Goal: Task Accomplishment & Management: Complete application form

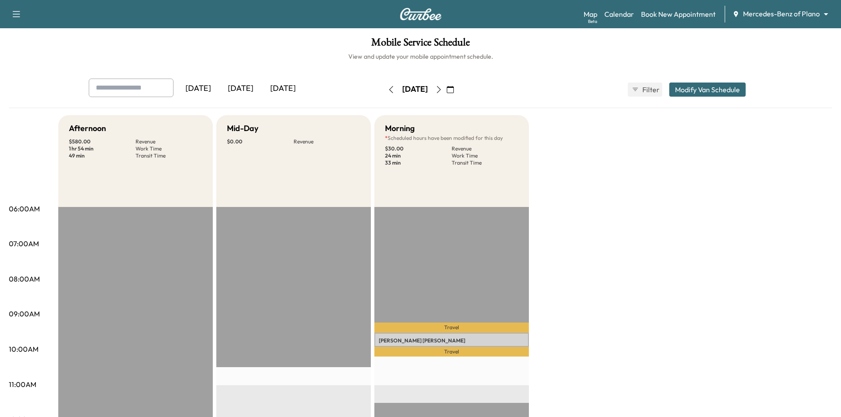
click at [250, 89] on div "[DATE]" at bounding box center [240, 89] width 42 height 20
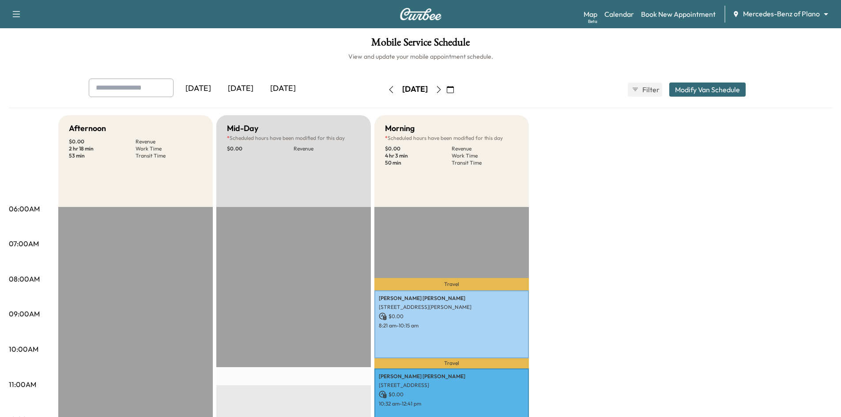
click at [240, 88] on div "[DATE]" at bounding box center [240, 89] width 42 height 20
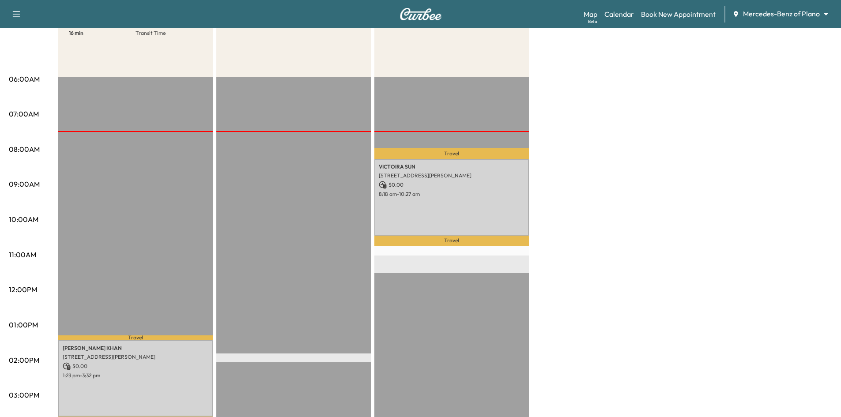
scroll to position [132, 0]
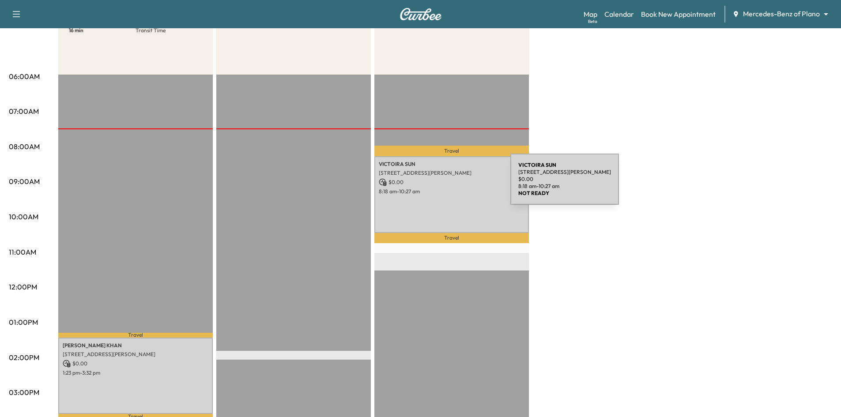
click at [445, 184] on p "$ 0.00" at bounding box center [452, 182] width 146 height 8
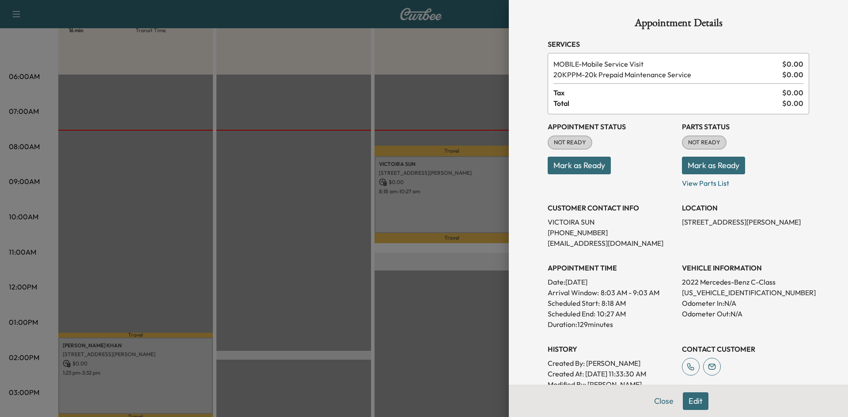
drag, startPoint x: 264, startPoint y: 321, endPoint x: 241, endPoint y: 340, distance: 30.2
click at [264, 323] on div at bounding box center [424, 208] width 848 height 417
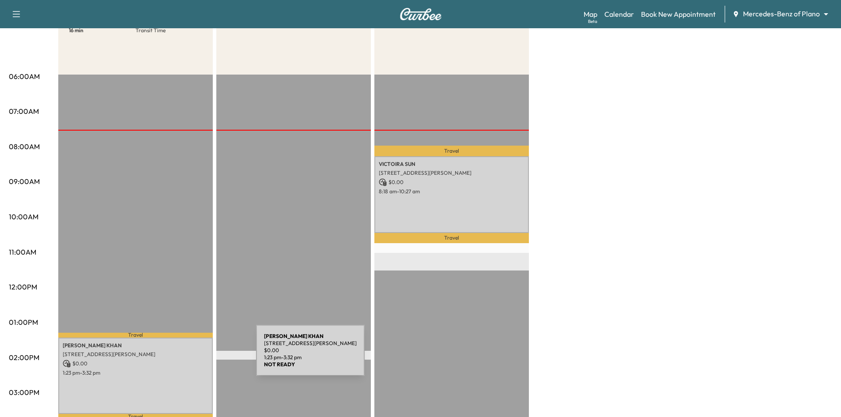
click at [190, 356] on div "SAMINA KHAN 4636 Gladys Ct, Plano, TX 75093, USA $ 0.00 1:23 pm - 3:32 pm" at bounding box center [135, 376] width 155 height 77
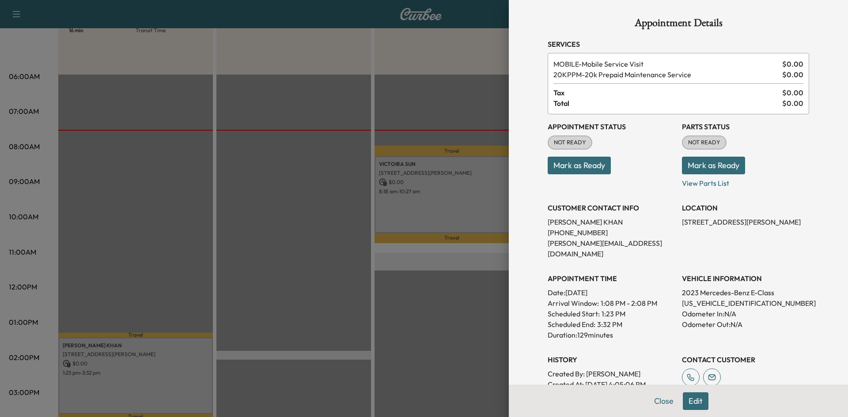
click at [286, 257] on div at bounding box center [424, 208] width 848 height 417
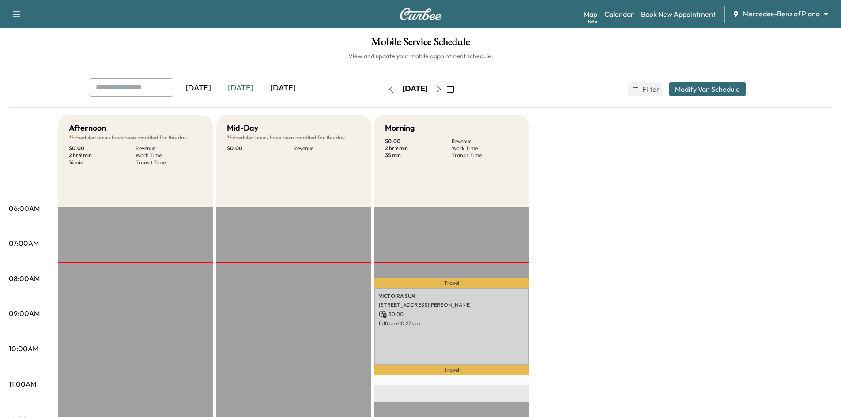
scroll to position [0, 0]
click at [418, 285] on p "Travel" at bounding box center [451, 283] width 155 height 11
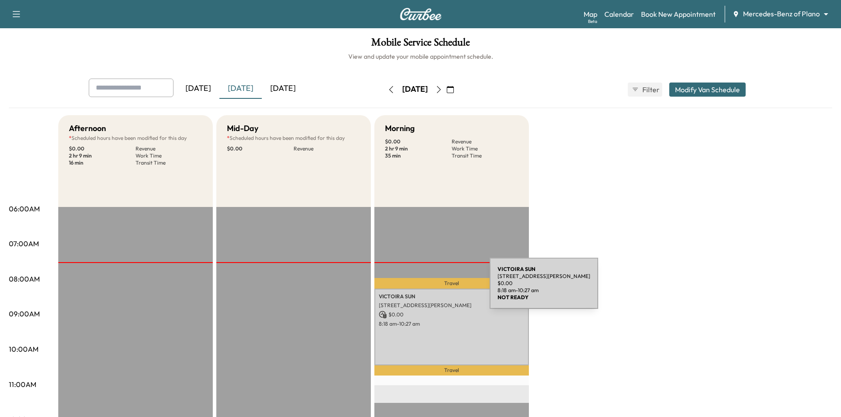
click at [423, 289] on div "VICTOIRA SUN 4304 DEL REY AVENUE, MCKINNEY, TX 75070 $ 0.00 8:18 am - 10:27 am" at bounding box center [451, 327] width 155 height 77
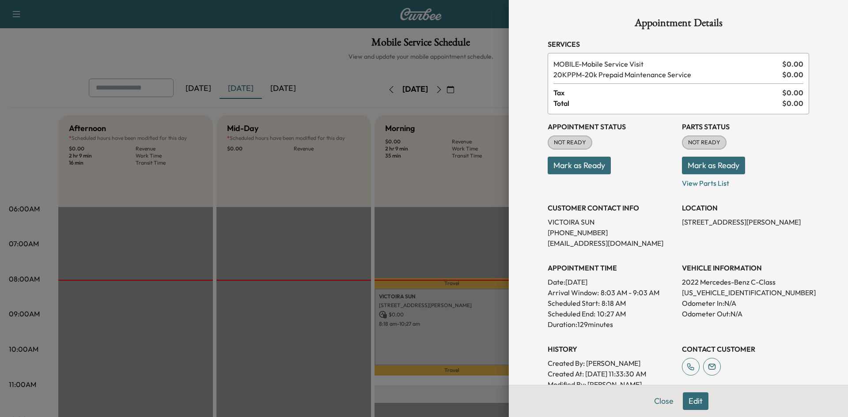
click at [565, 165] on button "Mark as Ready" at bounding box center [578, 166] width 63 height 18
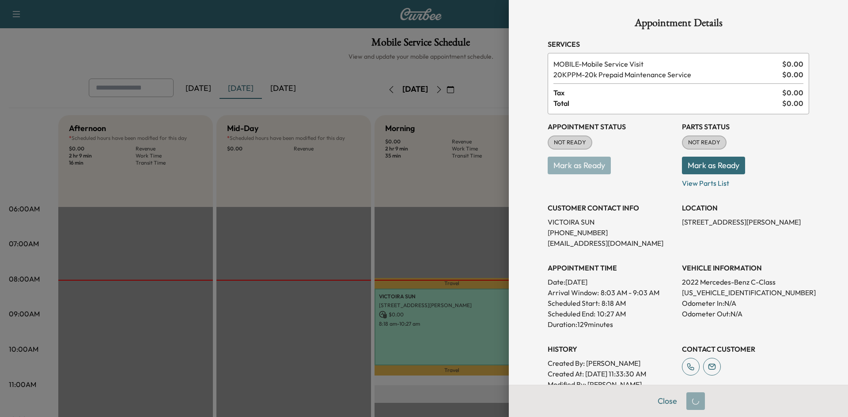
click at [418, 213] on div at bounding box center [424, 208] width 848 height 417
click at [284, 251] on div at bounding box center [424, 208] width 848 height 417
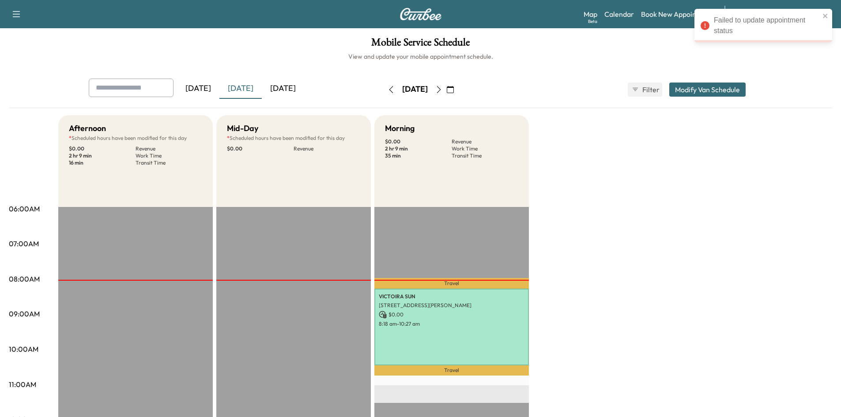
scroll to position [221, 0]
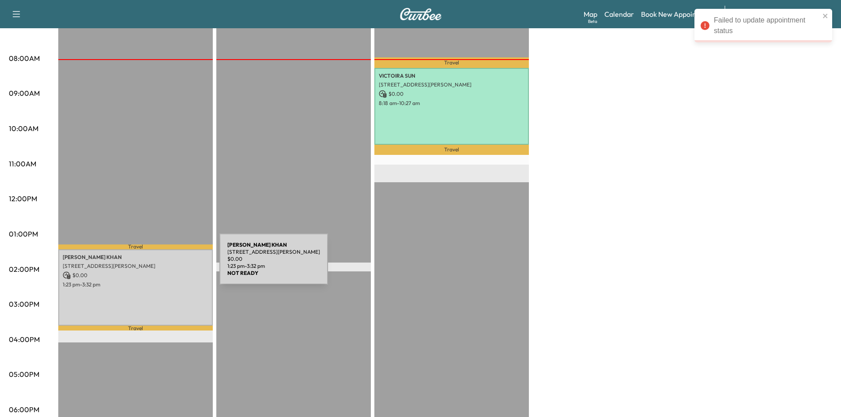
click at [154, 264] on p "4636 Gladys Ct, Plano, TX 75093, USA" at bounding box center [136, 266] width 146 height 7
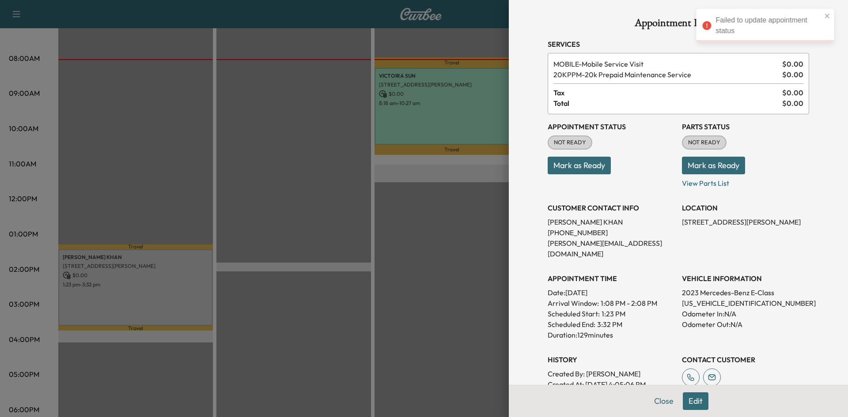
click at [562, 169] on button "Mark as Ready" at bounding box center [578, 166] width 63 height 18
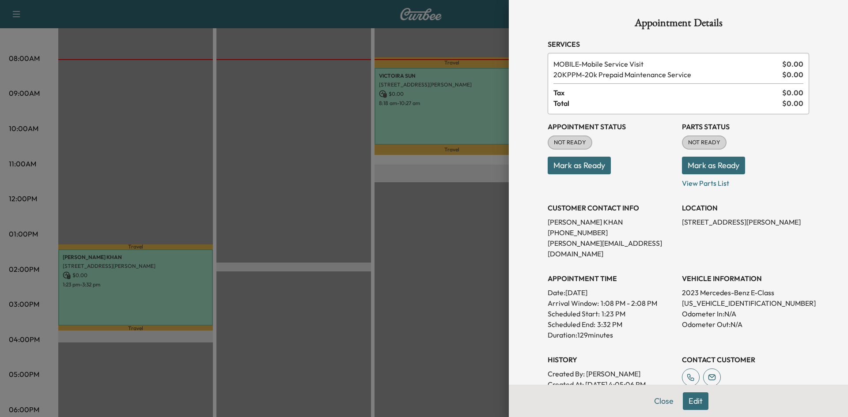
drag, startPoint x: 379, startPoint y: 127, endPoint x: 365, endPoint y: 189, distance: 64.3
click at [366, 181] on div at bounding box center [424, 208] width 848 height 417
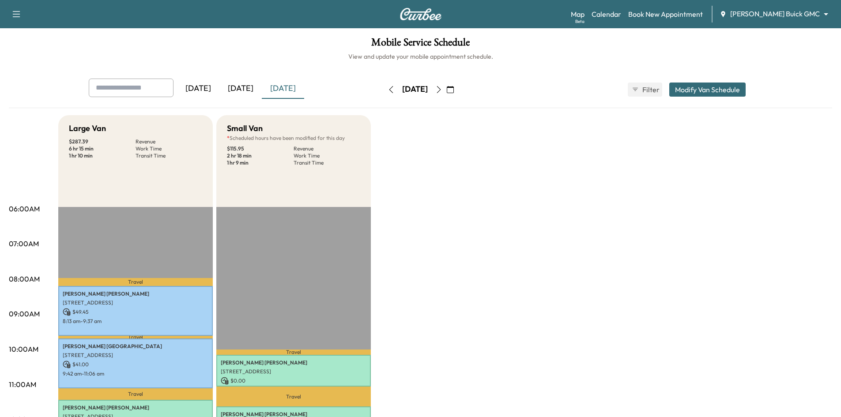
click at [239, 87] on div "[DATE]" at bounding box center [240, 89] width 42 height 20
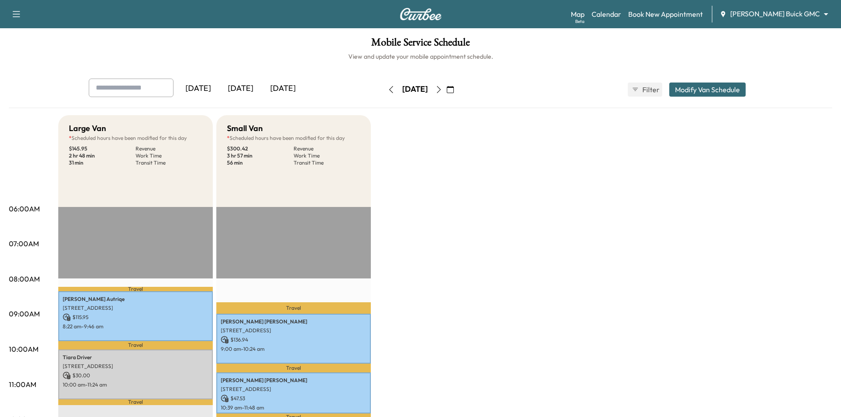
click at [239, 87] on div "[DATE]" at bounding box center [240, 89] width 42 height 20
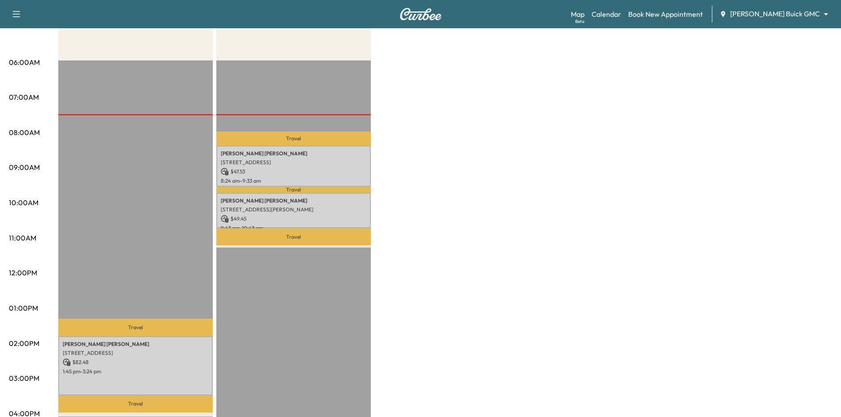
scroll to position [177, 0]
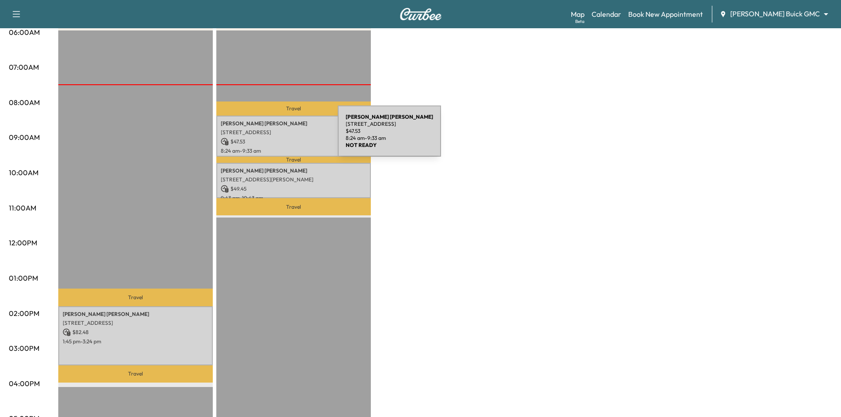
click at [271, 136] on div "Jeff Nohr 8676 highpoint drive, prosper, TX 75078, United States of America $ 4…" at bounding box center [293, 136] width 155 height 41
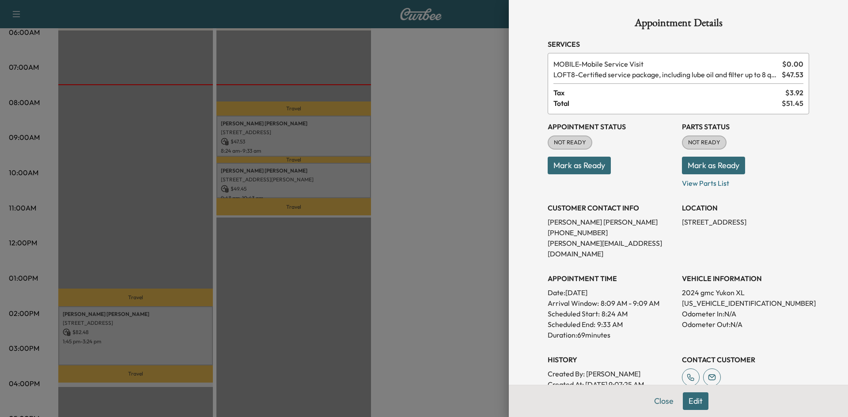
click at [313, 145] on div at bounding box center [424, 208] width 848 height 417
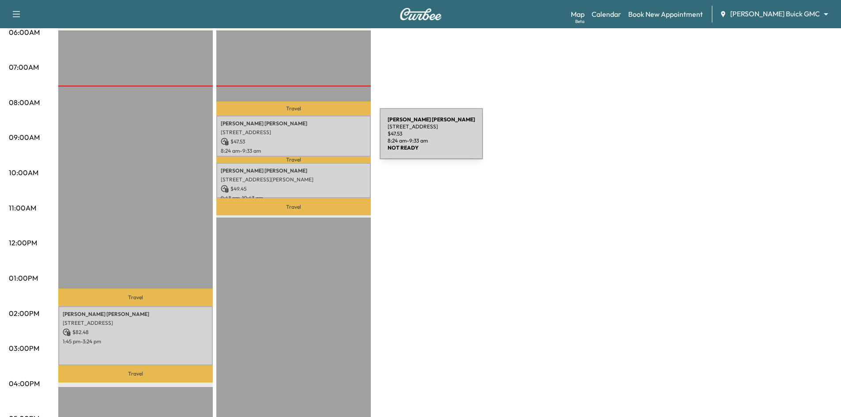
click at [313, 139] on p "$ 47.53" at bounding box center [294, 142] width 146 height 8
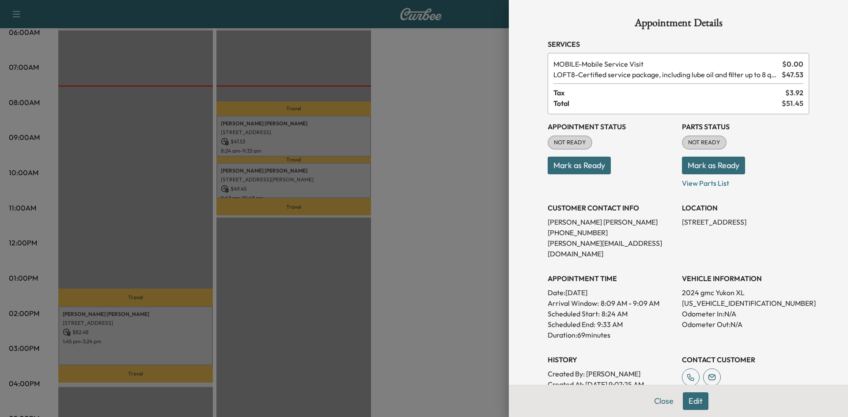
click at [315, 181] on div at bounding box center [424, 208] width 848 height 417
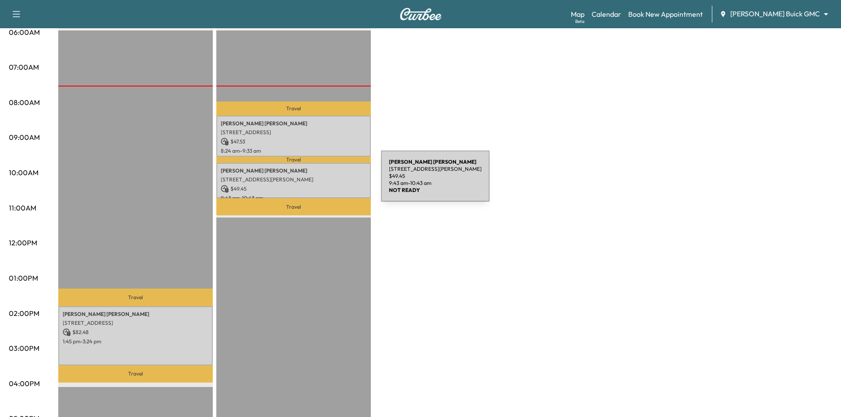
click at [315, 181] on p "2611 Maverick Way, McKinney, TX 75071, USA" at bounding box center [294, 179] width 146 height 7
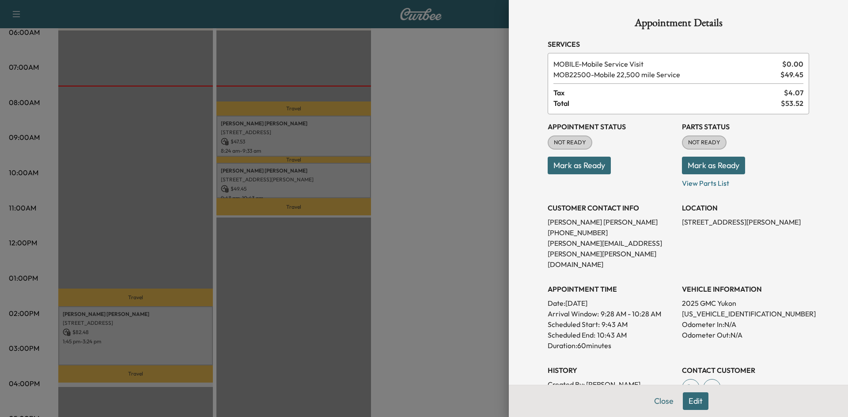
click at [321, 263] on div at bounding box center [424, 208] width 848 height 417
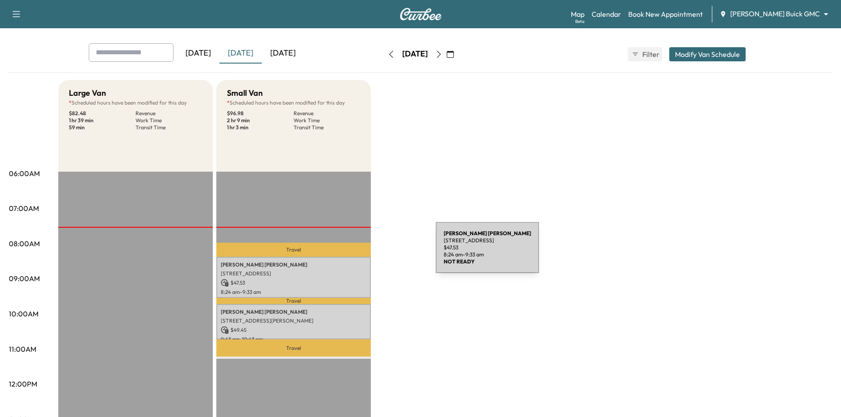
scroll to position [0, 0]
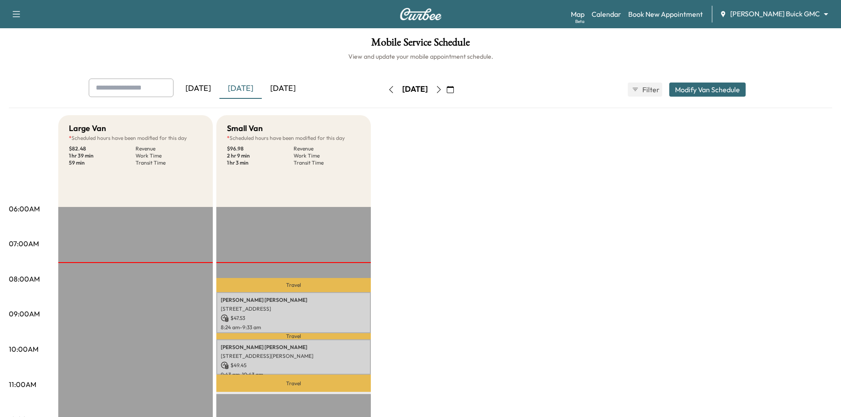
click at [442, 89] on icon "button" at bounding box center [438, 89] width 7 height 7
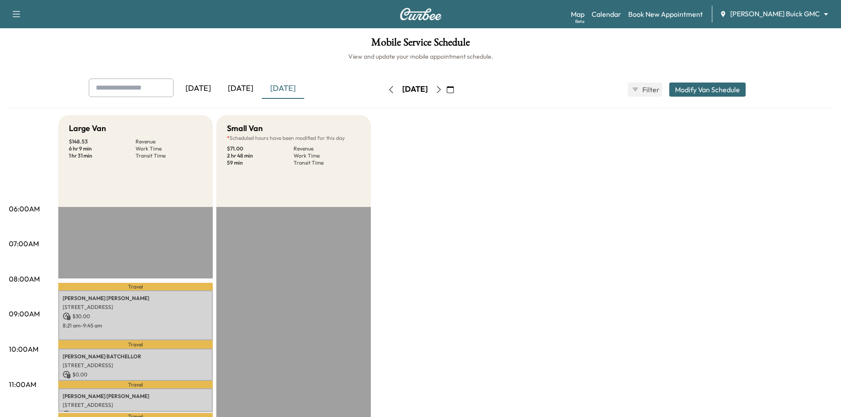
click at [248, 89] on div "[DATE]" at bounding box center [240, 89] width 42 height 20
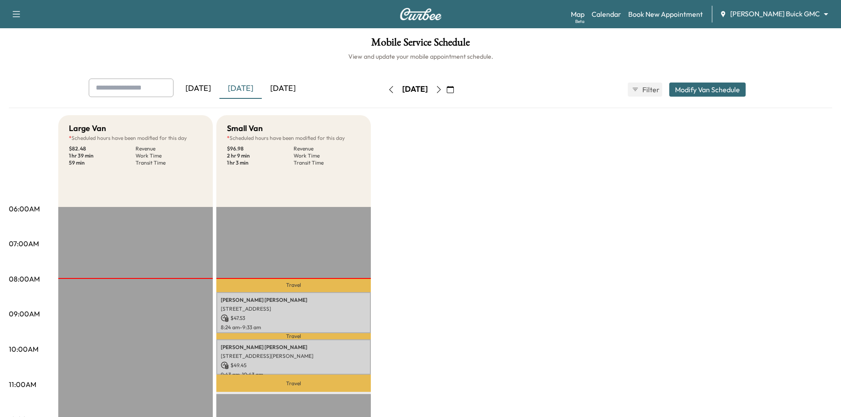
drag, startPoint x: 311, startPoint y: 333, endPoint x: 317, endPoint y: 324, distance: 10.7
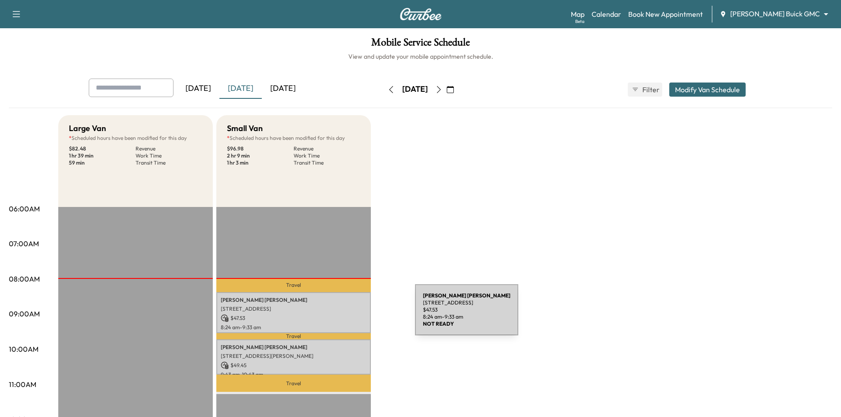
click at [348, 315] on p "$ 47.53" at bounding box center [294, 318] width 146 height 8
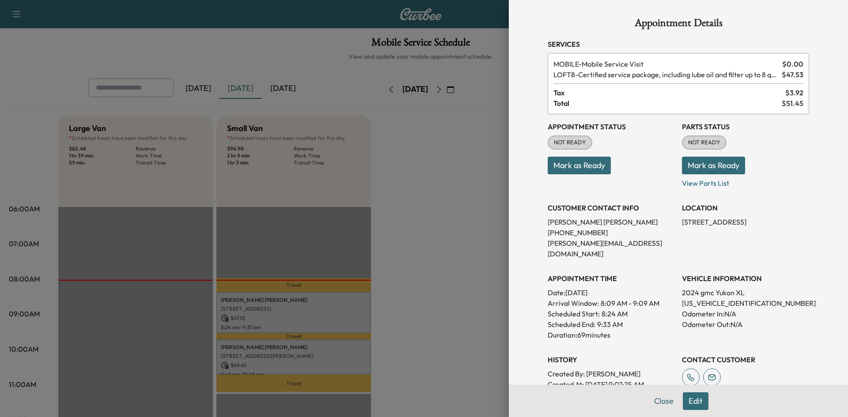
click at [584, 170] on button "Mark as Ready" at bounding box center [578, 166] width 63 height 18
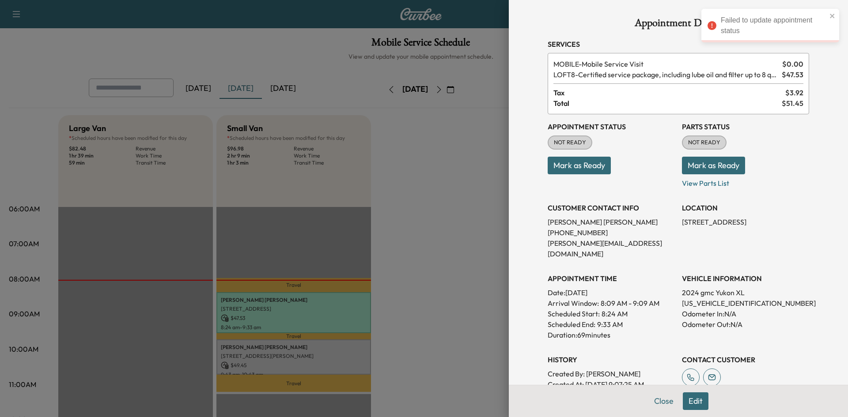
click at [436, 282] on div at bounding box center [424, 208] width 848 height 417
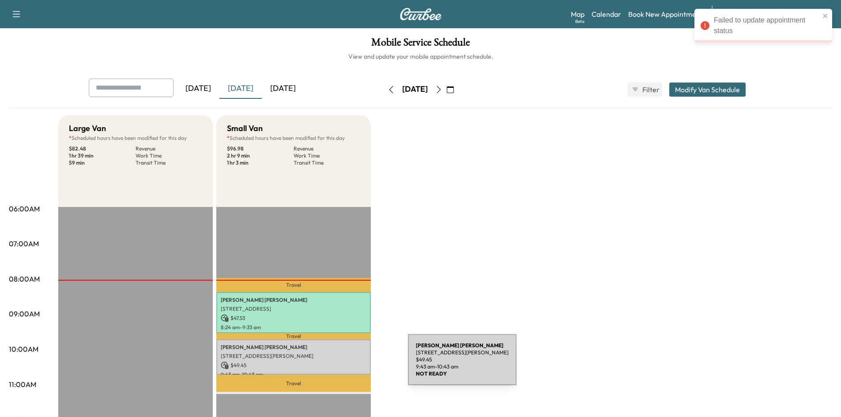
click at [342, 365] on p "$ 49.45" at bounding box center [294, 366] width 146 height 8
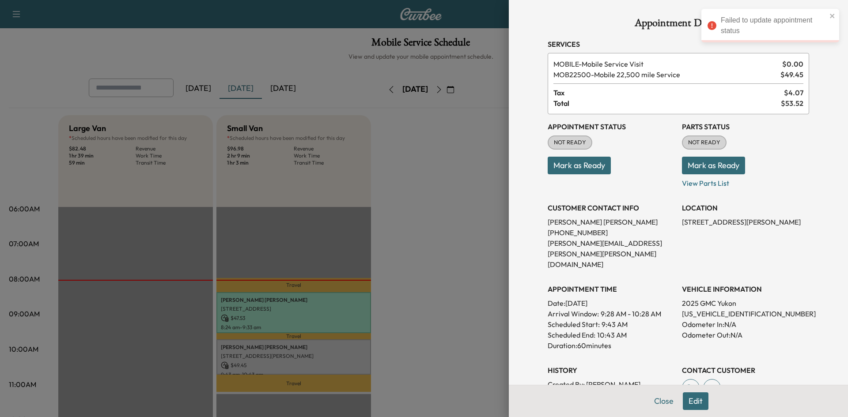
click at [574, 166] on button "Mark as Ready" at bounding box center [578, 166] width 63 height 18
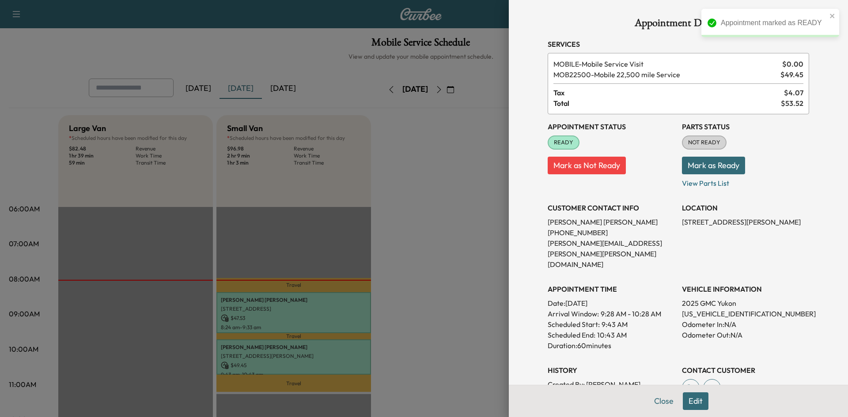
click at [469, 230] on div at bounding box center [424, 208] width 848 height 417
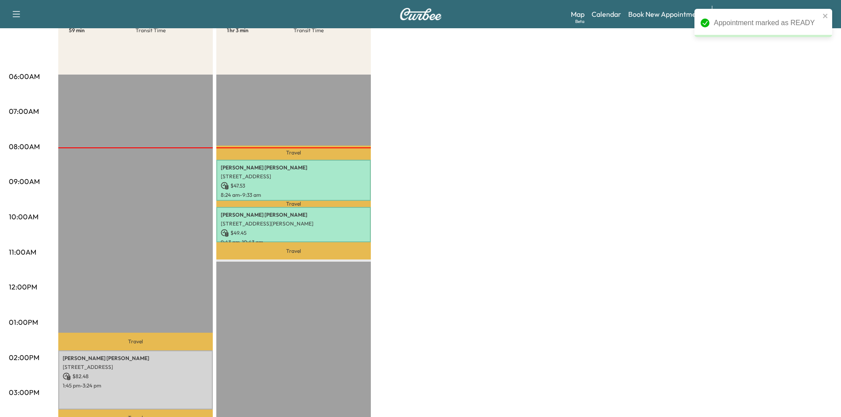
scroll to position [221, 0]
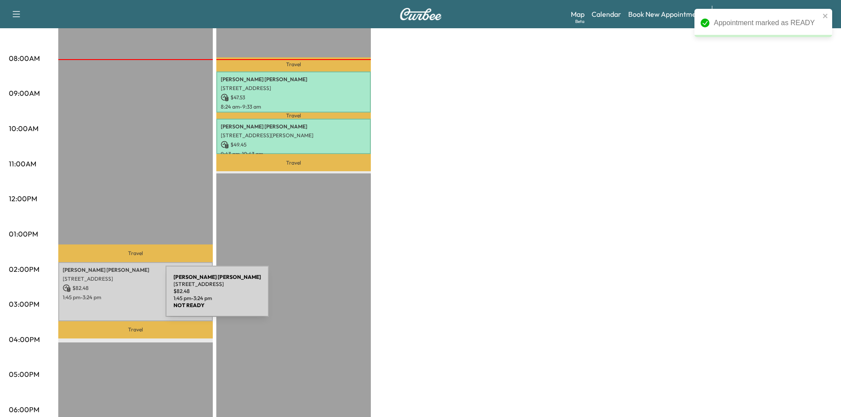
click at [102, 294] on p "1:45 pm - 3:24 pm" at bounding box center [136, 297] width 146 height 7
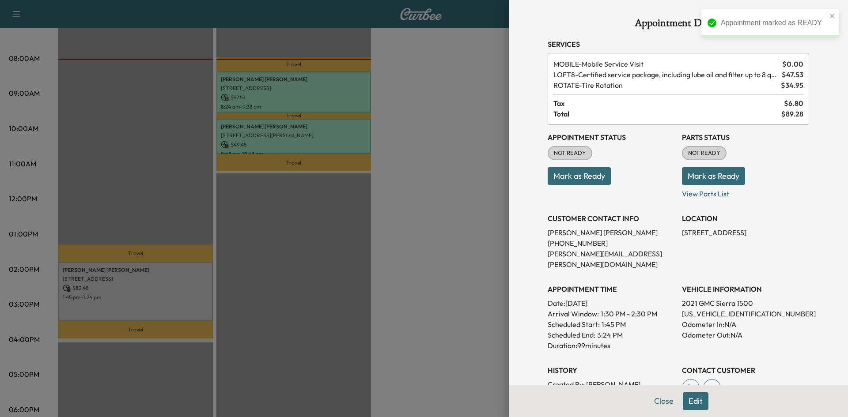
click at [588, 174] on button "Mark as Ready" at bounding box center [578, 176] width 63 height 18
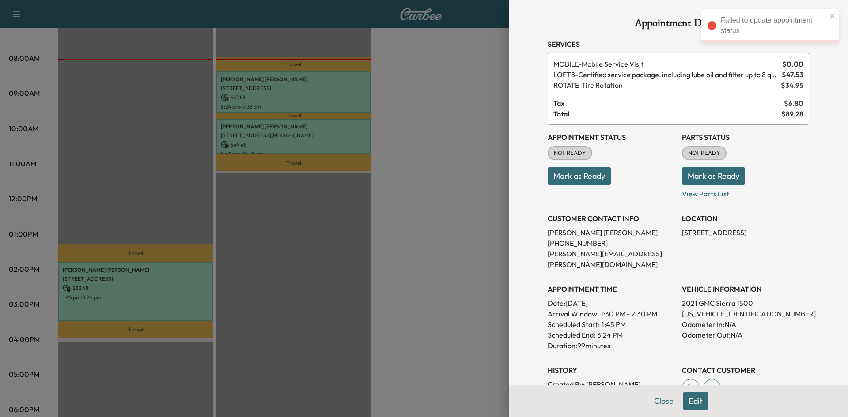
click at [388, 230] on div at bounding box center [424, 208] width 848 height 417
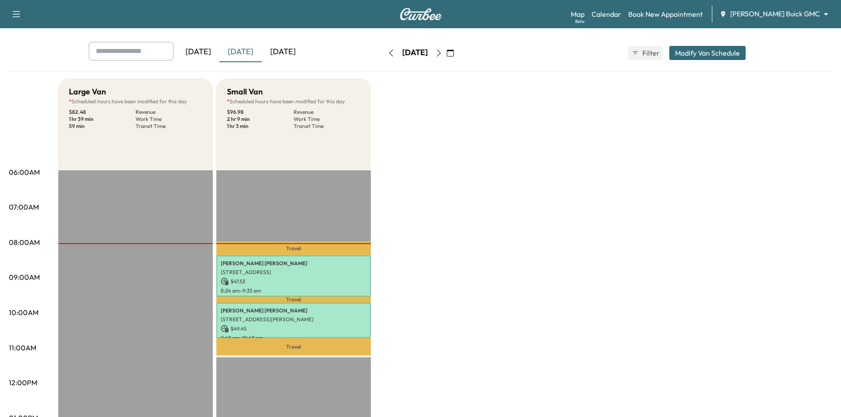
scroll to position [0, 0]
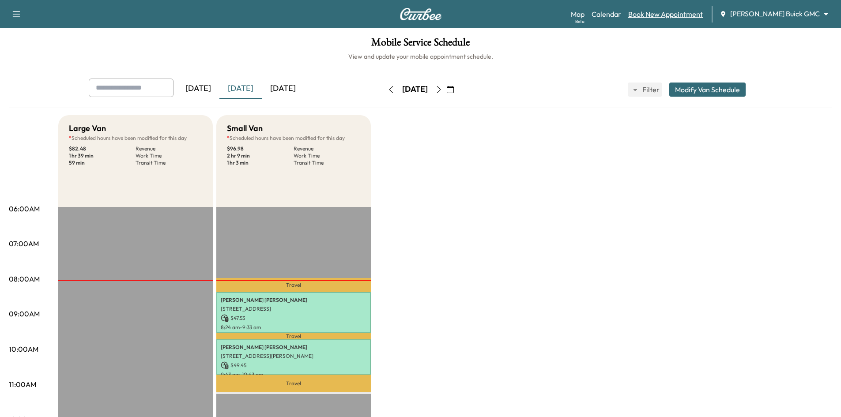
click at [683, 14] on link "Book New Appointment" at bounding box center [665, 14] width 75 height 11
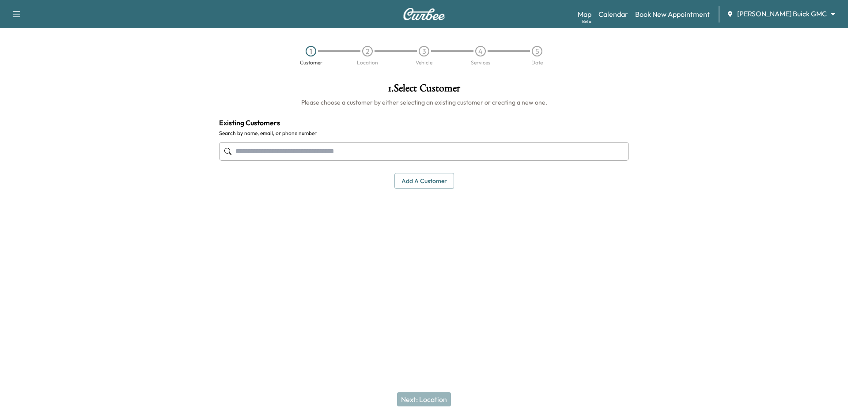
click at [381, 150] on input "text" at bounding box center [424, 151] width 410 height 19
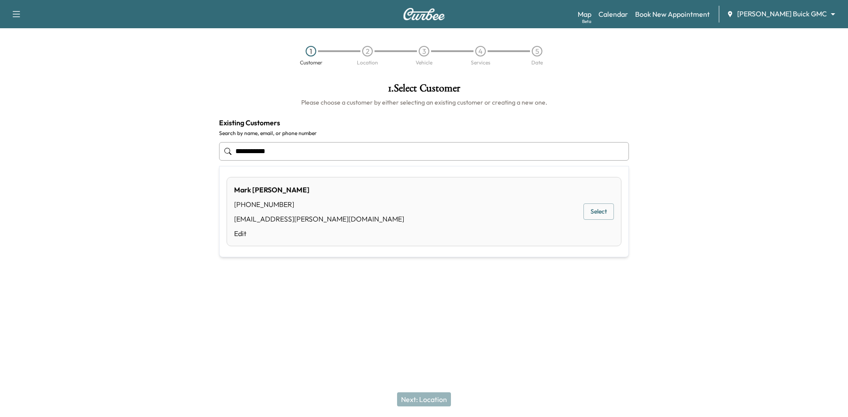
click at [588, 216] on button "Select" at bounding box center [598, 212] width 30 height 16
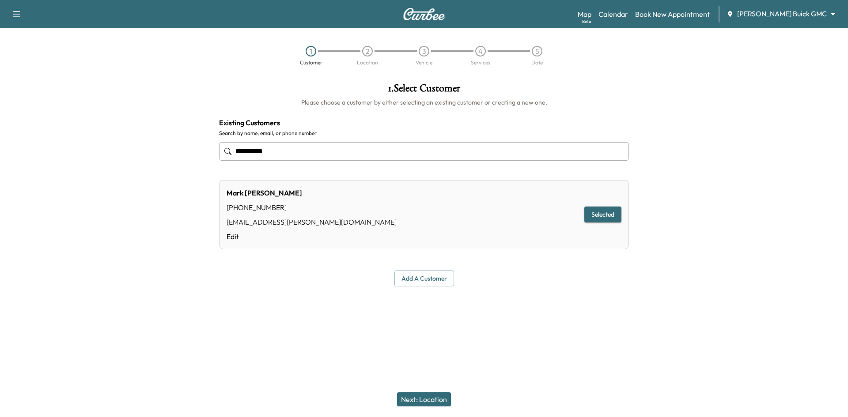
type input "**********"
click at [432, 399] on button "Next: Location" at bounding box center [424, 399] width 54 height 14
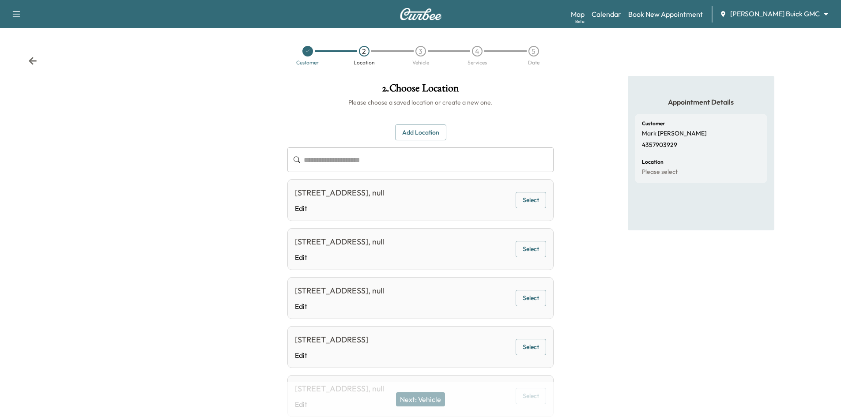
click at [533, 200] on button "Select" at bounding box center [531, 200] width 30 height 16
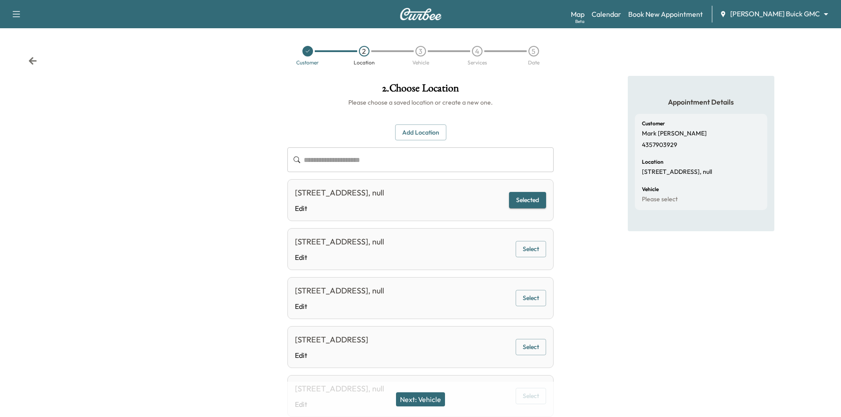
click at [441, 401] on button "Next: Vehicle" at bounding box center [420, 399] width 49 height 14
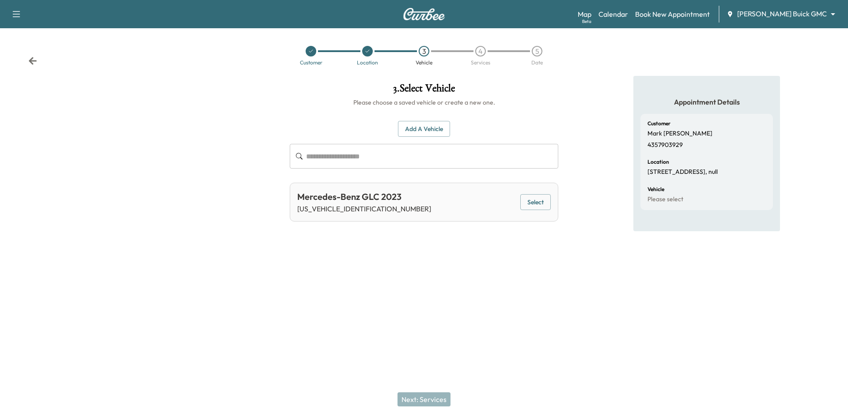
click at [421, 127] on button "Add a Vehicle" at bounding box center [424, 129] width 52 height 16
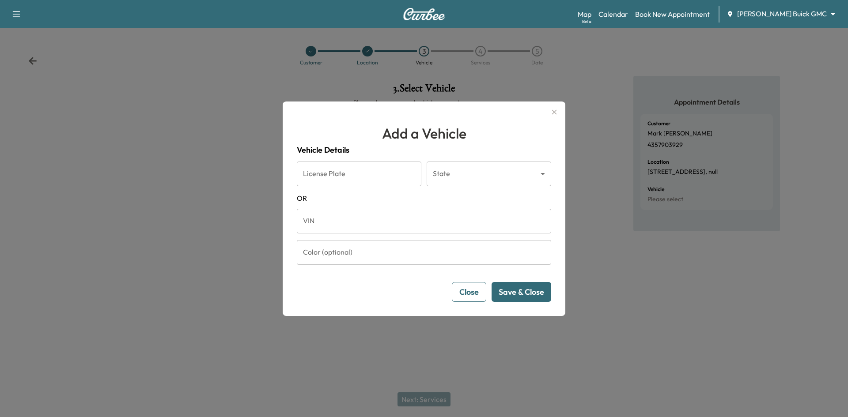
click at [370, 221] on input "VIN" at bounding box center [424, 221] width 254 height 25
paste input "**********"
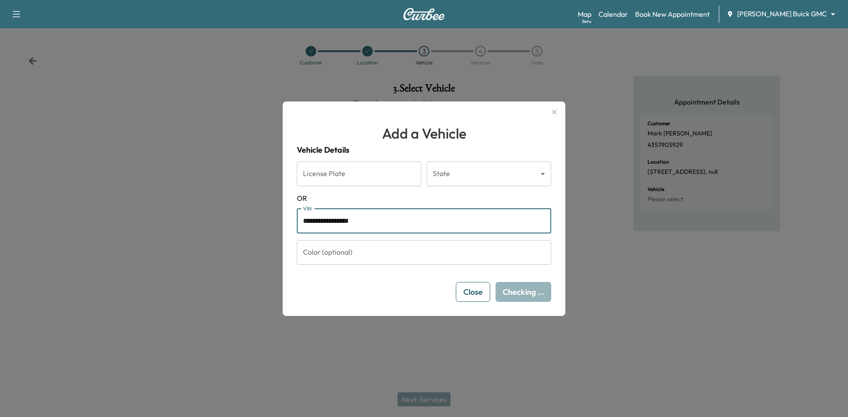
type input "**********"
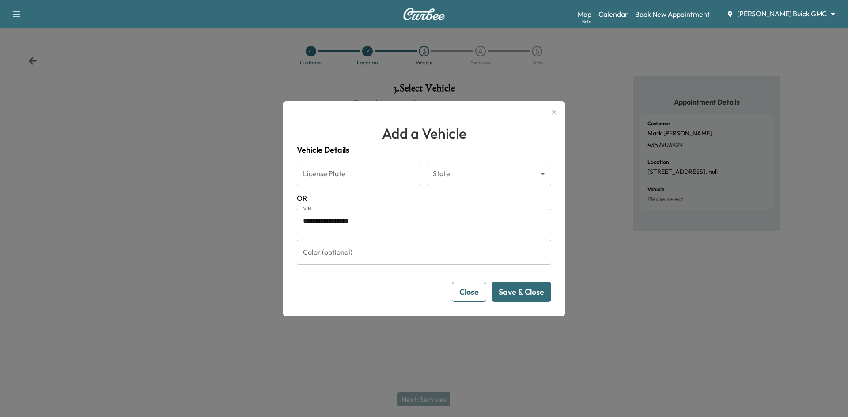
click at [540, 296] on button "Save & Close" at bounding box center [521, 292] width 60 height 20
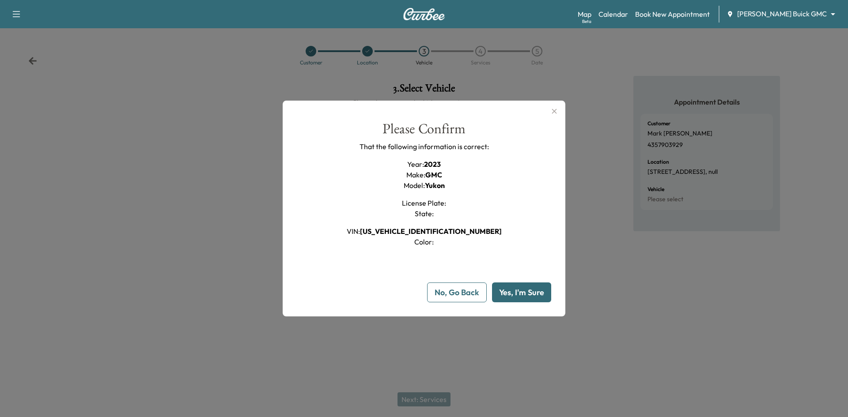
click at [512, 300] on button "Yes, I'm Sure" at bounding box center [521, 293] width 59 height 20
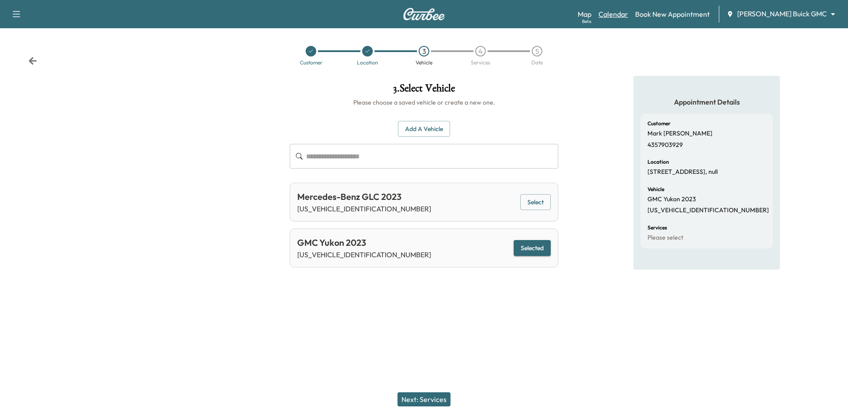
click at [628, 15] on link "Calendar" at bounding box center [613, 14] width 30 height 11
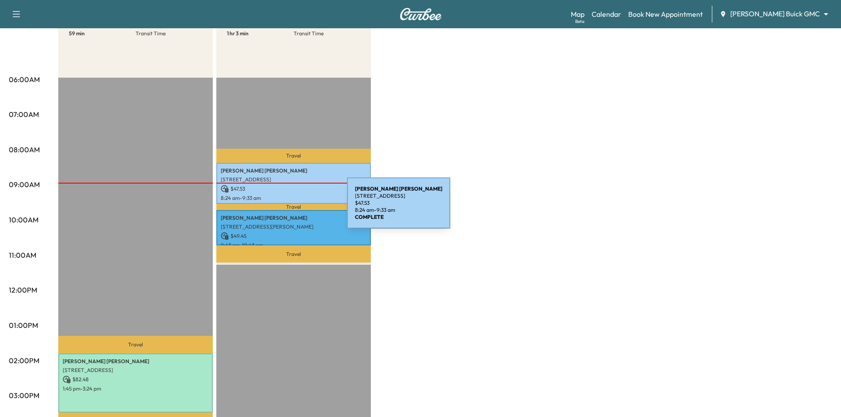
scroll to position [132, 0]
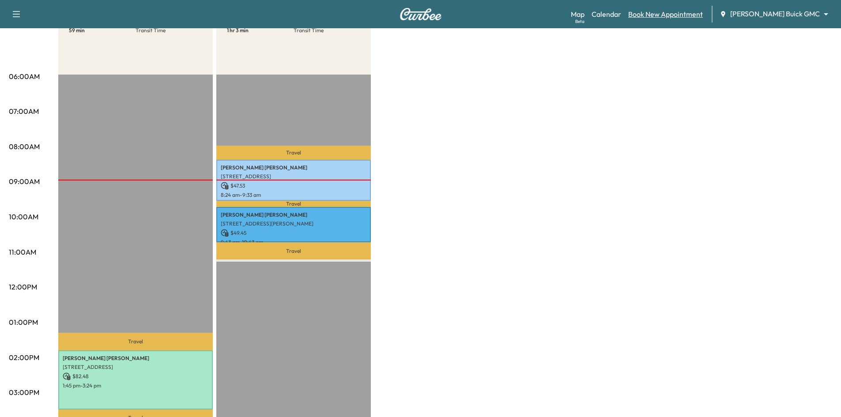
click at [690, 18] on link "Book New Appointment" at bounding box center [665, 14] width 75 height 11
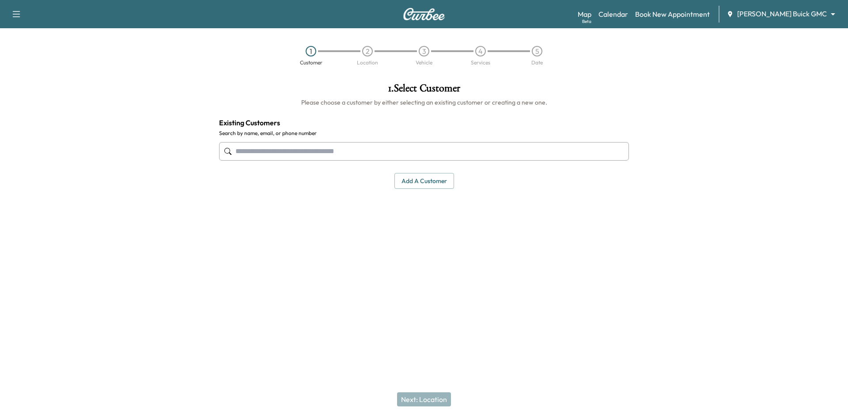
click at [380, 149] on input "text" at bounding box center [424, 151] width 410 height 19
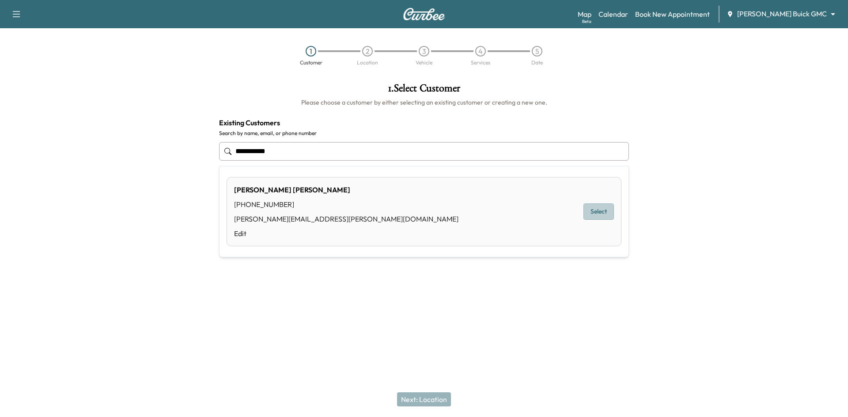
click at [594, 217] on button "Select" at bounding box center [598, 212] width 30 height 16
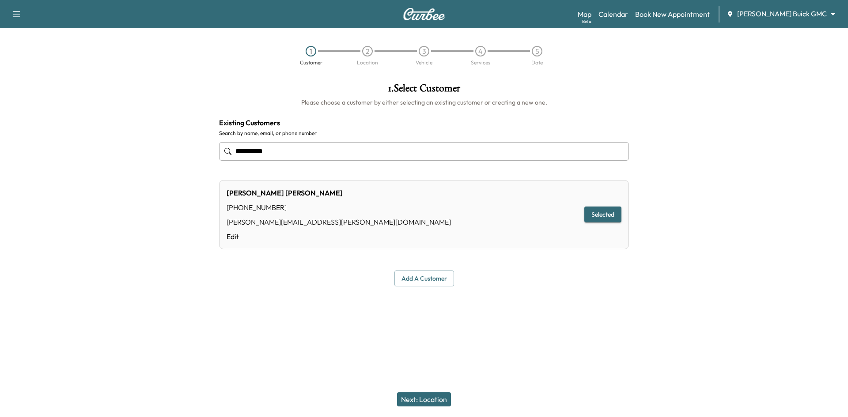
type input "**********"
drag, startPoint x: 436, startPoint y: 396, endPoint x: 437, endPoint y: 391, distance: 5.8
click at [436, 397] on button "Next: Location" at bounding box center [424, 399] width 54 height 14
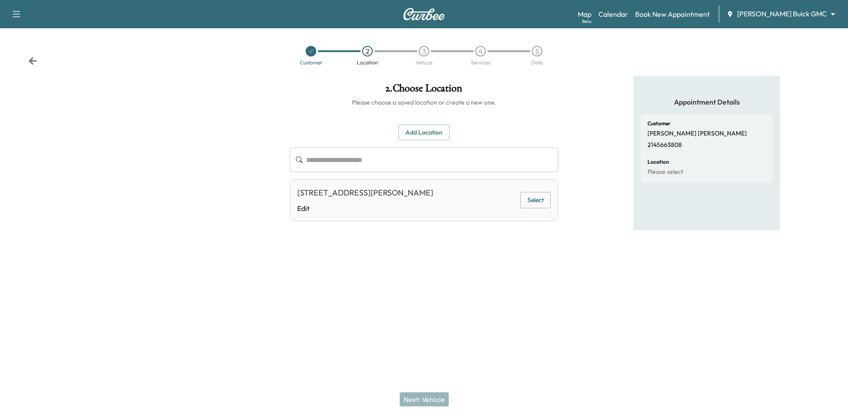
click at [534, 200] on button "Select" at bounding box center [535, 200] width 30 height 16
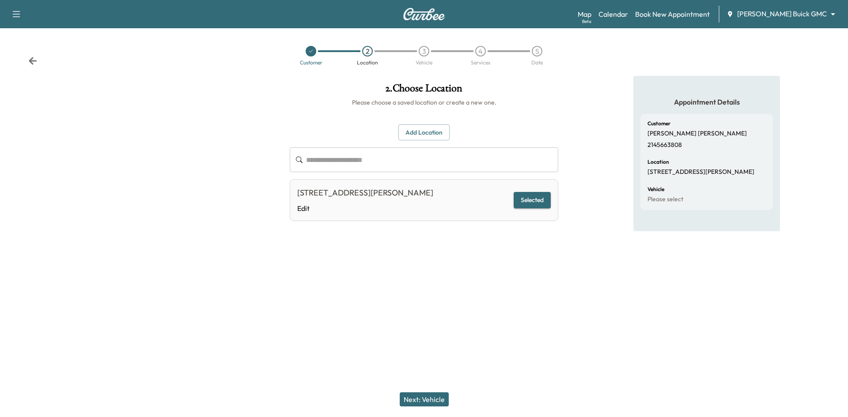
drag, startPoint x: 432, startPoint y: 400, endPoint x: 426, endPoint y: 396, distance: 7.3
click at [432, 400] on button "Next: Vehicle" at bounding box center [424, 399] width 49 height 14
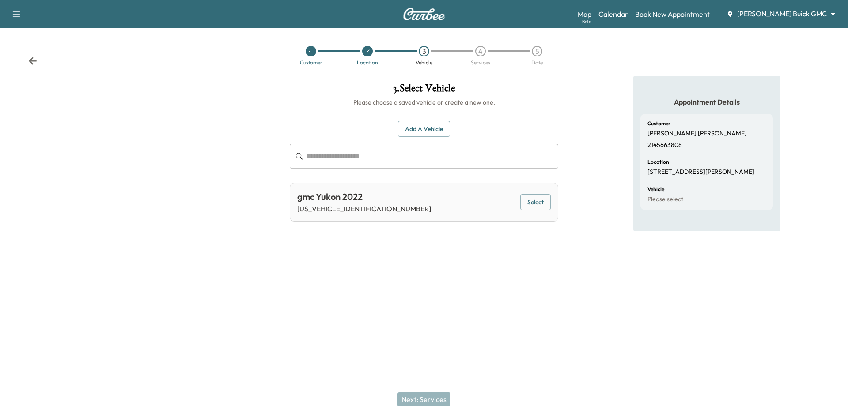
click at [530, 201] on button "Select" at bounding box center [535, 202] width 30 height 16
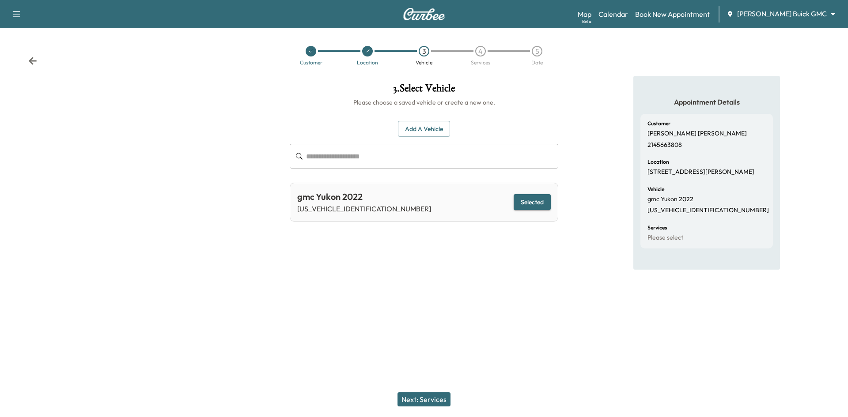
drag, startPoint x: 418, startPoint y: 403, endPoint x: 427, endPoint y: 384, distance: 21.9
click at [418, 403] on button "Next: Services" at bounding box center [423, 399] width 53 height 14
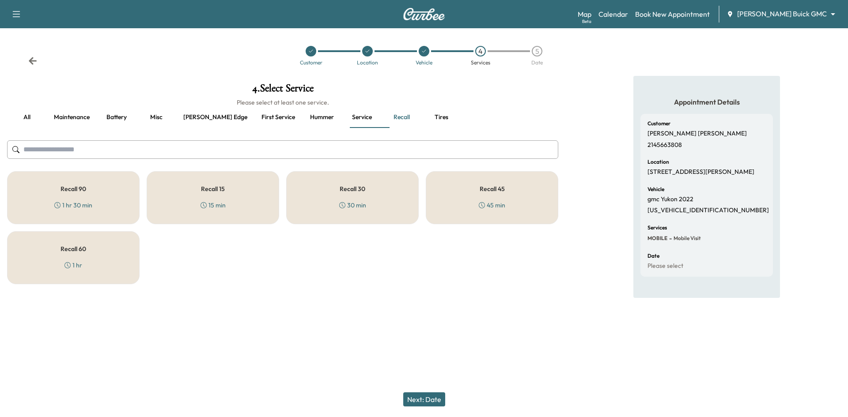
click at [505, 193] on div "Recall 45 45 min" at bounding box center [492, 197] width 132 height 53
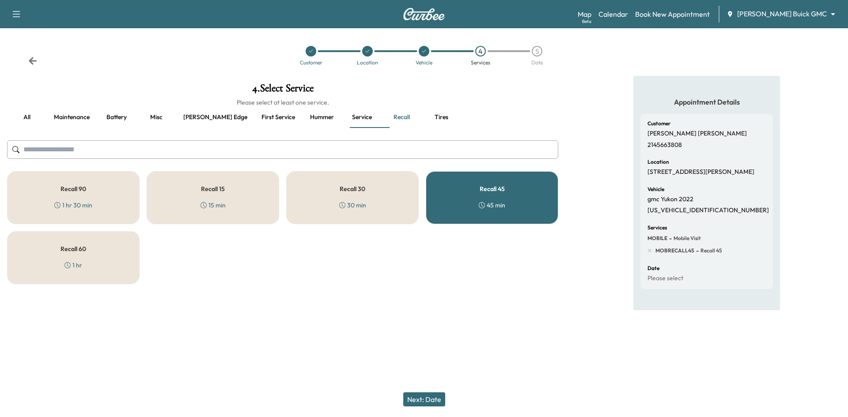
click at [310, 55] on div at bounding box center [310, 51] width 11 height 11
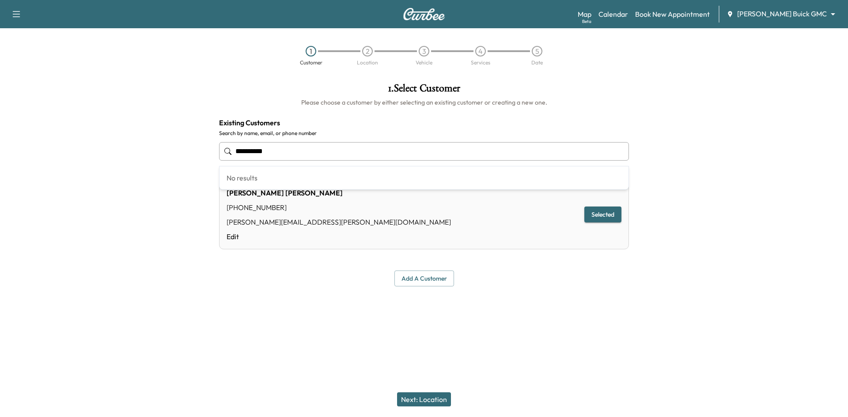
drag, startPoint x: 290, startPoint y: 151, endPoint x: 190, endPoint y: 163, distance: 101.0
click at [142, 154] on div "**********" at bounding box center [424, 185] width 848 height 218
type input "**********"
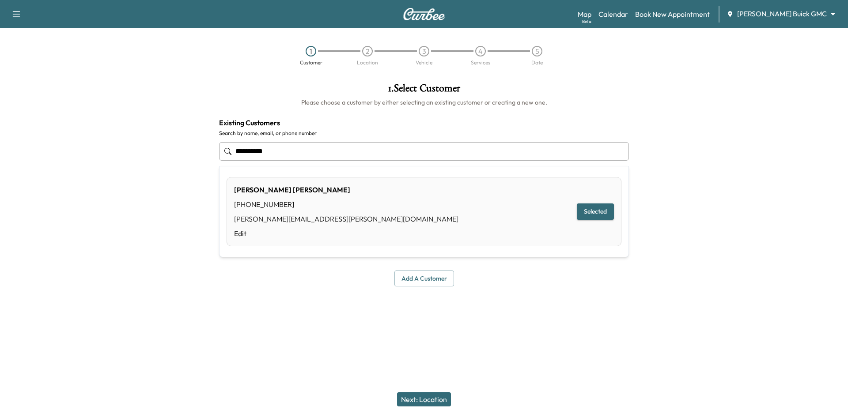
drag, startPoint x: 172, startPoint y: 148, endPoint x: 150, endPoint y: 152, distance: 22.4
click at [134, 155] on div "**********" at bounding box center [424, 185] width 848 height 218
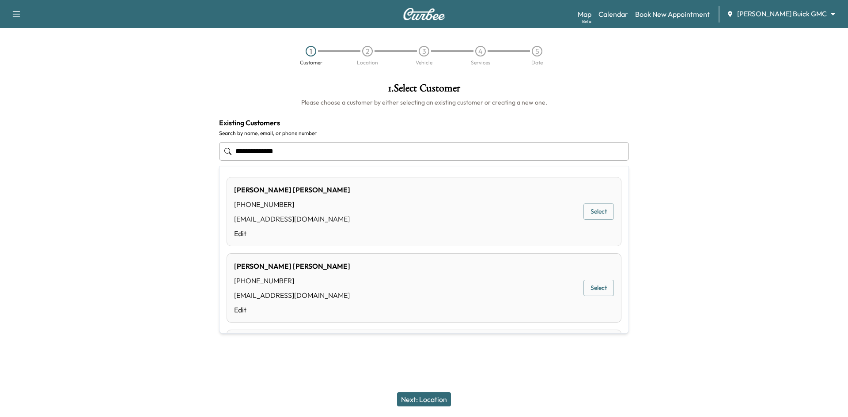
drag, startPoint x: 593, startPoint y: 214, endPoint x: 565, endPoint y: 222, distance: 29.0
click at [594, 214] on button "Select" at bounding box center [598, 212] width 30 height 16
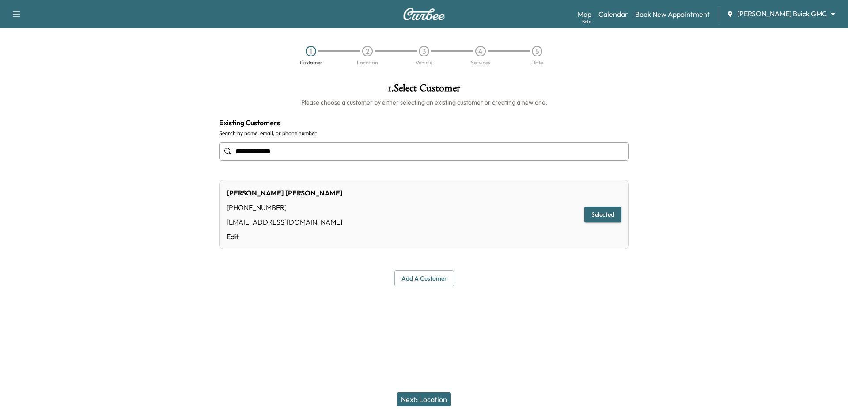
type input "**********"
click at [433, 391] on div "Next: Location" at bounding box center [424, 399] width 848 height 35
click at [433, 399] on button "Next: Location" at bounding box center [424, 399] width 54 height 14
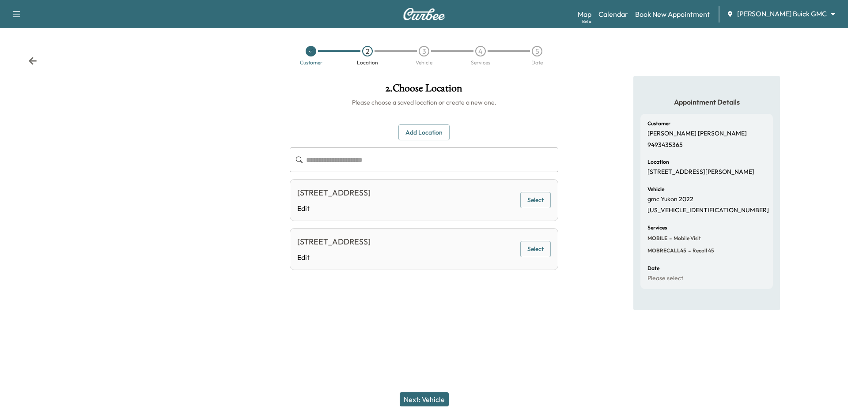
click at [441, 139] on button "Add Location" at bounding box center [423, 132] width 51 height 16
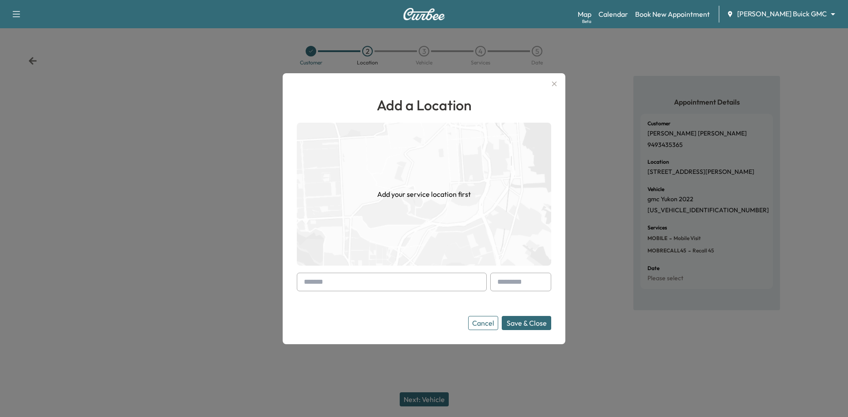
click at [381, 282] on input "text" at bounding box center [392, 282] width 190 height 19
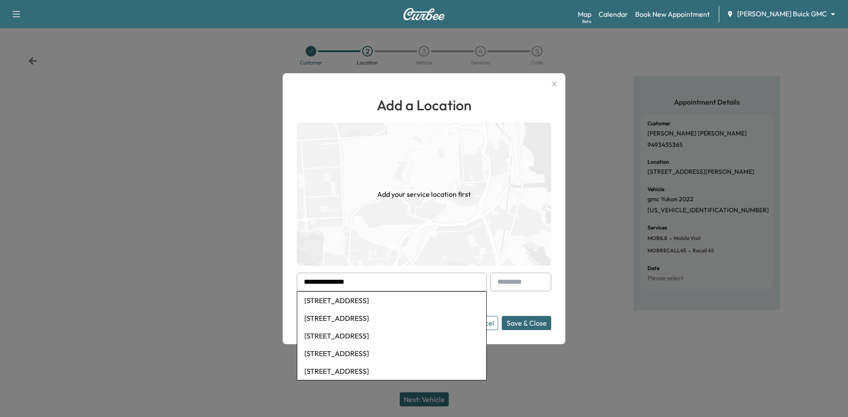
click at [392, 302] on li "6601 Muirfield Circle, Plano, TX, USA" at bounding box center [391, 301] width 189 height 18
type input "**********"
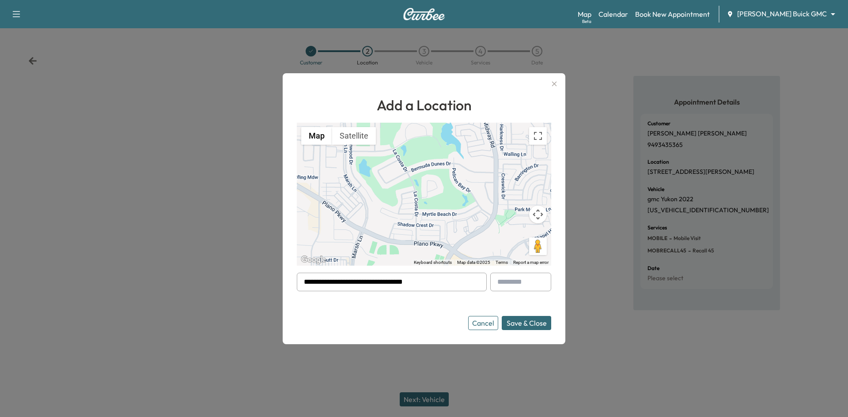
click at [523, 327] on button "Save & Close" at bounding box center [525, 323] width 49 height 14
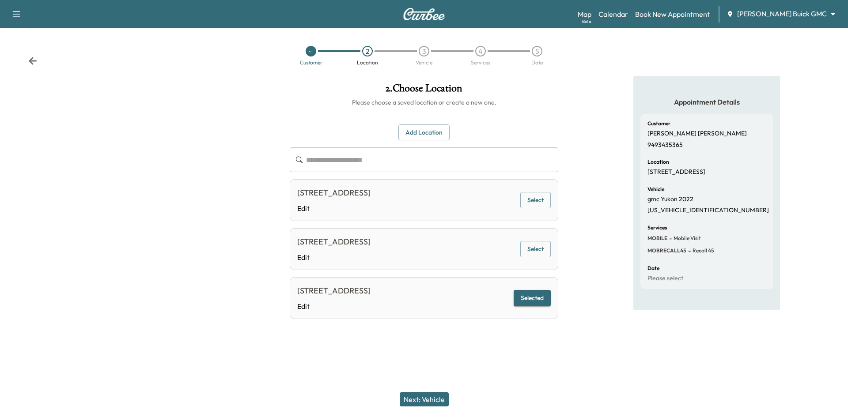
click at [418, 400] on button "Next: Vehicle" at bounding box center [424, 399] width 49 height 14
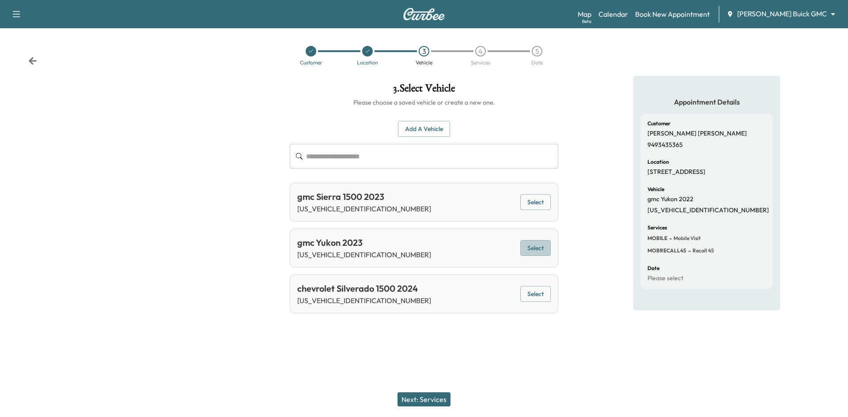
click at [538, 253] on button "Select" at bounding box center [535, 248] width 30 height 16
click at [435, 400] on button "Next: Services" at bounding box center [423, 399] width 53 height 14
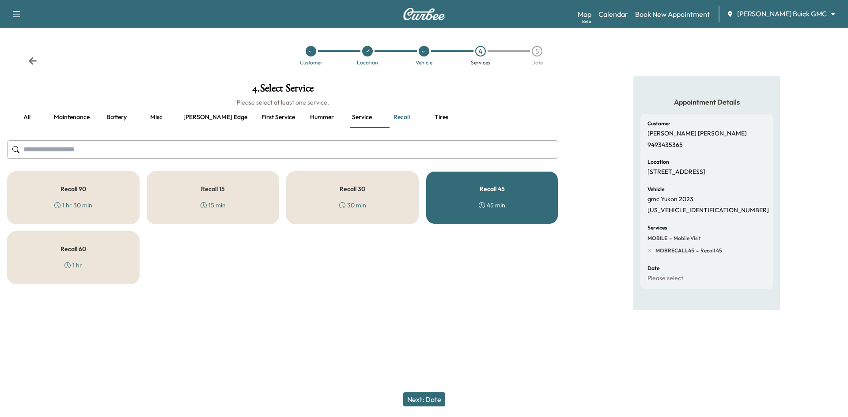
click at [313, 53] on icon at bounding box center [310, 51] width 5 height 5
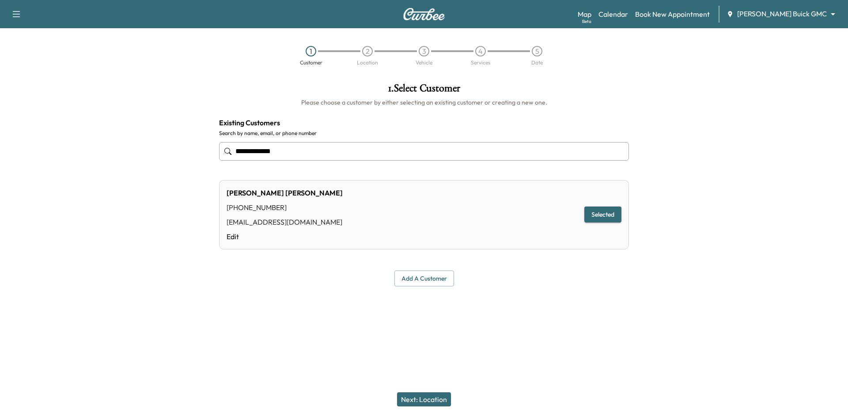
click at [422, 53] on div "3" at bounding box center [423, 51] width 11 height 11
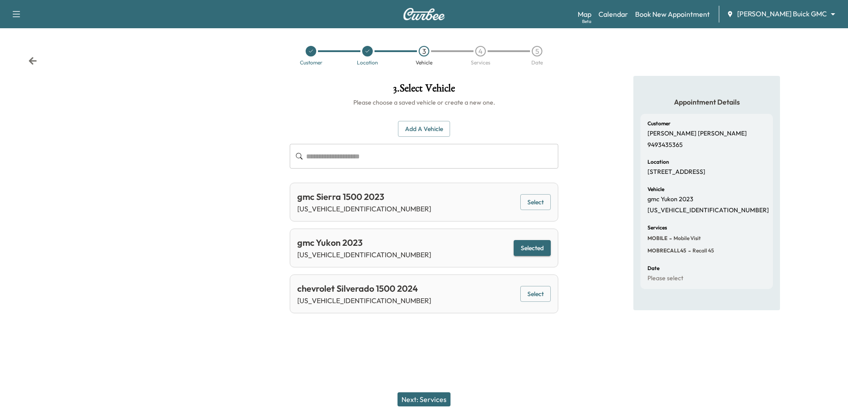
click at [343, 210] on p "3GTUUGED2PG252414" at bounding box center [364, 209] width 134 height 11
click at [350, 256] on p "1GKS2BKD2PR429293" at bounding box center [364, 254] width 134 height 11
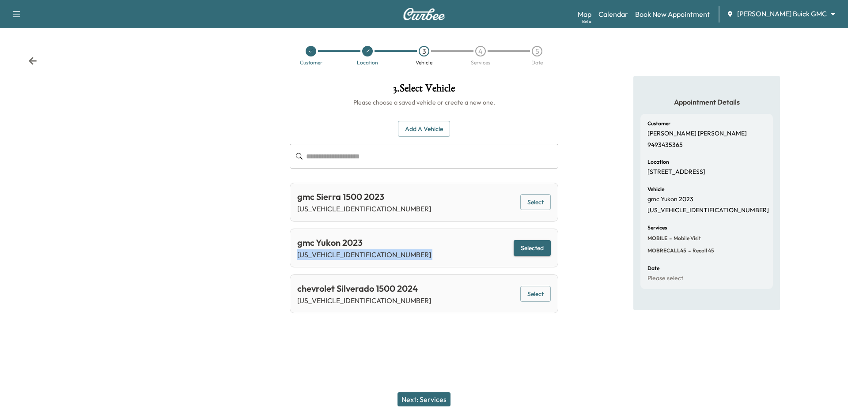
copy div "1GKS2BKD2PR429293 Selected"
click at [305, 50] on div at bounding box center [310, 51] width 11 height 11
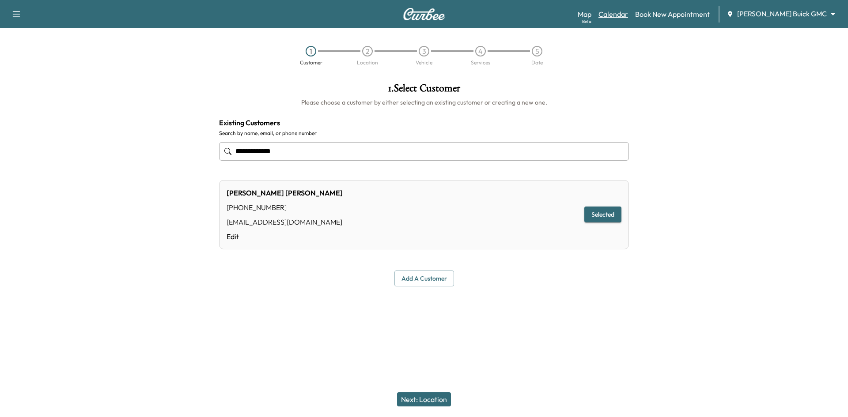
click at [628, 13] on link "Calendar" at bounding box center [613, 14] width 30 height 11
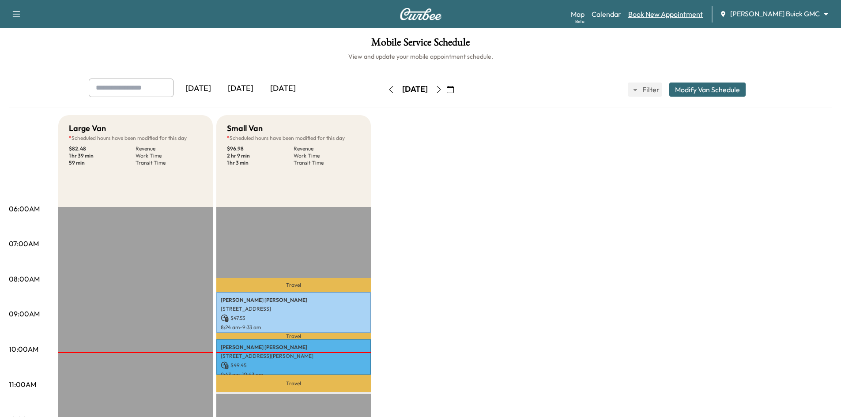
click at [673, 12] on link "Book New Appointment" at bounding box center [665, 14] width 75 height 11
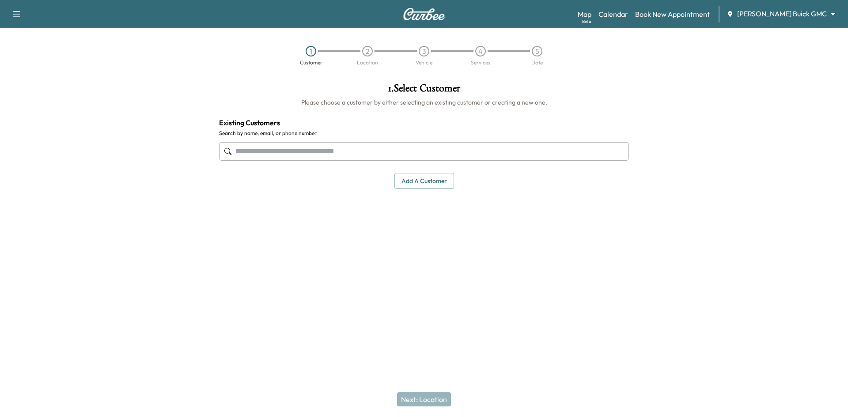
click at [356, 150] on input "text" at bounding box center [424, 151] width 410 height 19
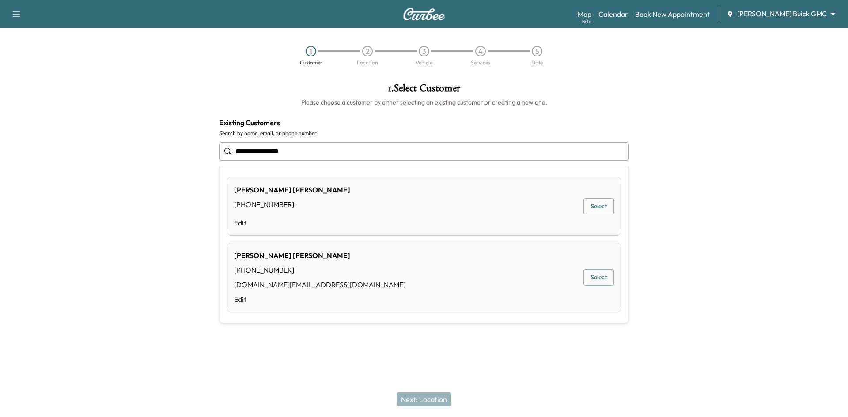
click at [596, 277] on button "Select" at bounding box center [598, 277] width 30 height 16
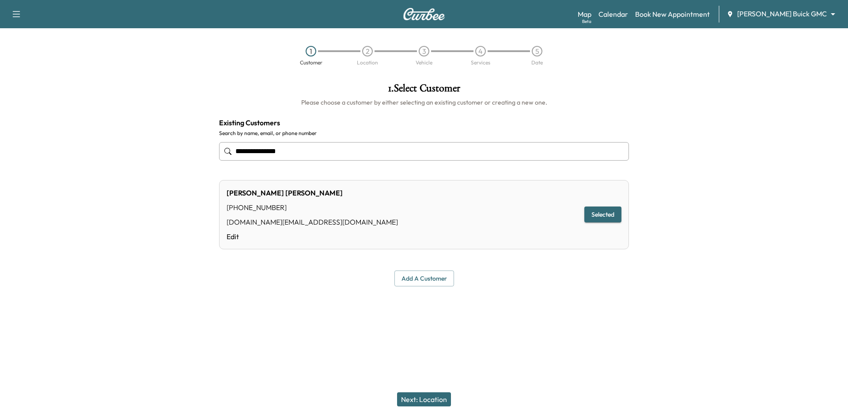
type input "**********"
drag, startPoint x: 412, startPoint y: 400, endPoint x: 412, endPoint y: 385, distance: 15.0
click at [413, 400] on button "Next: Location" at bounding box center [424, 399] width 54 height 14
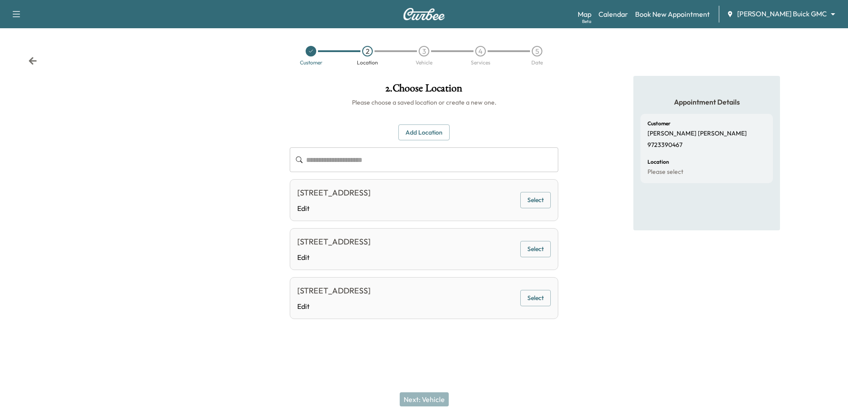
click at [529, 202] on button "Select" at bounding box center [535, 200] width 30 height 16
drag, startPoint x: 426, startPoint y: 400, endPoint x: 426, endPoint y: 395, distance: 4.9
click at [427, 400] on button "Next: Vehicle" at bounding box center [424, 399] width 49 height 14
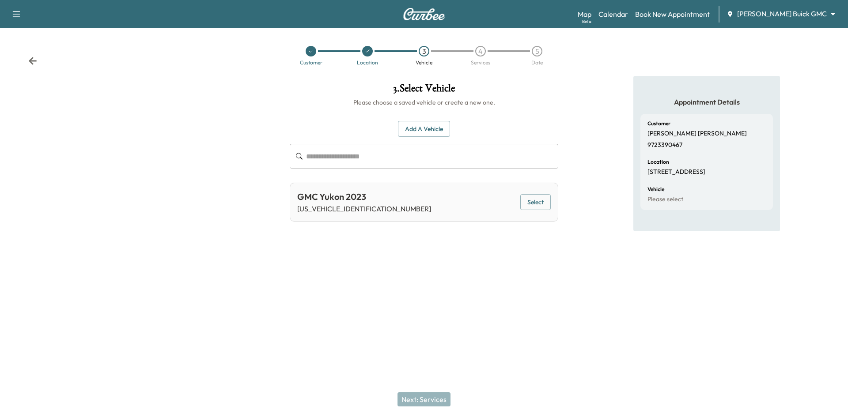
click at [538, 202] on button "Select" at bounding box center [535, 202] width 30 height 16
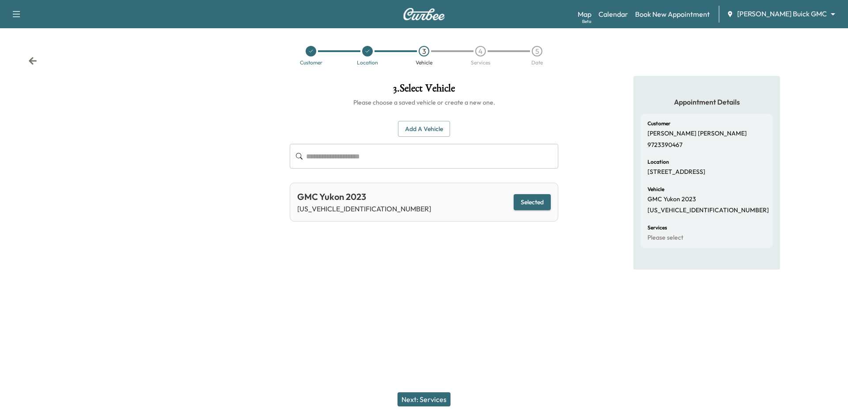
click at [418, 404] on button "Next: Services" at bounding box center [423, 399] width 53 height 14
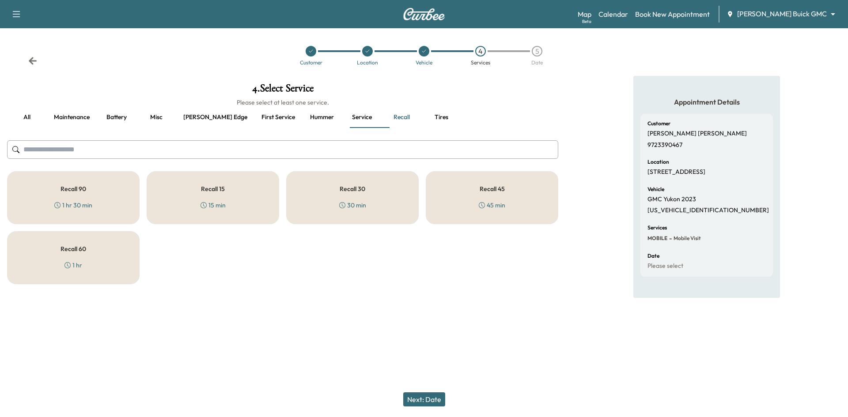
click at [530, 189] on div "Recall 45 45 min" at bounding box center [492, 197] width 132 height 53
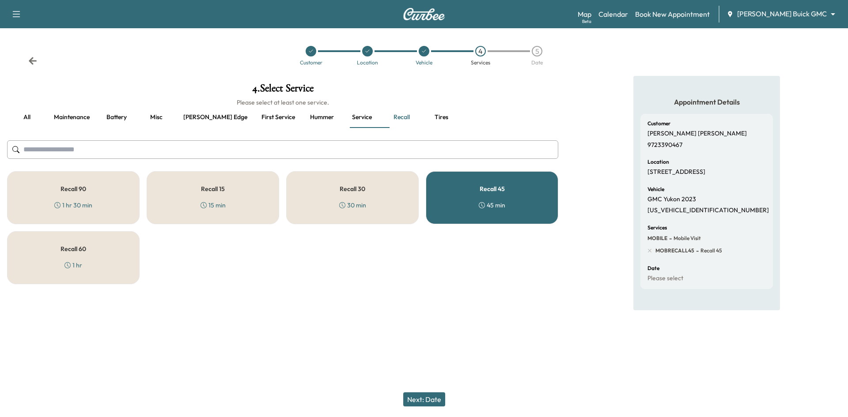
click at [418, 402] on button "Next: Date" at bounding box center [424, 399] width 42 height 14
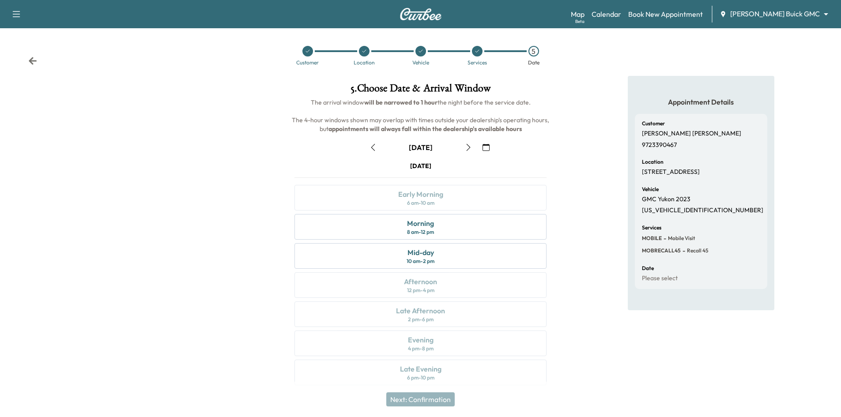
click at [360, 53] on div at bounding box center [364, 51] width 11 height 11
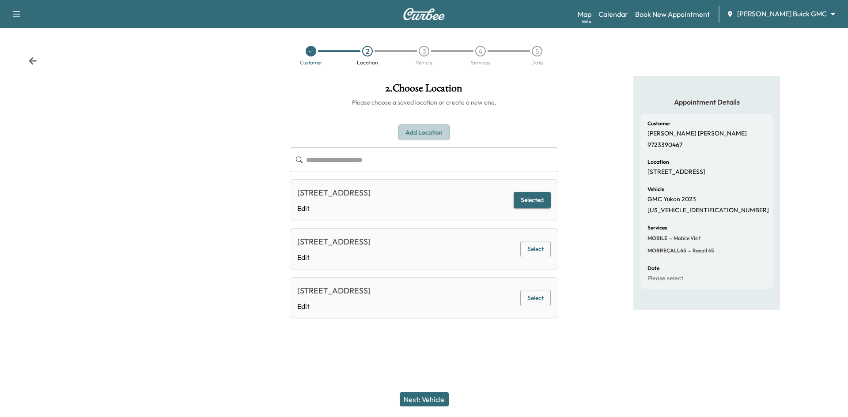
drag, startPoint x: 427, startPoint y: 134, endPoint x: 426, endPoint y: 130, distance: 4.8
click at [427, 133] on button "Add Location" at bounding box center [423, 132] width 51 height 16
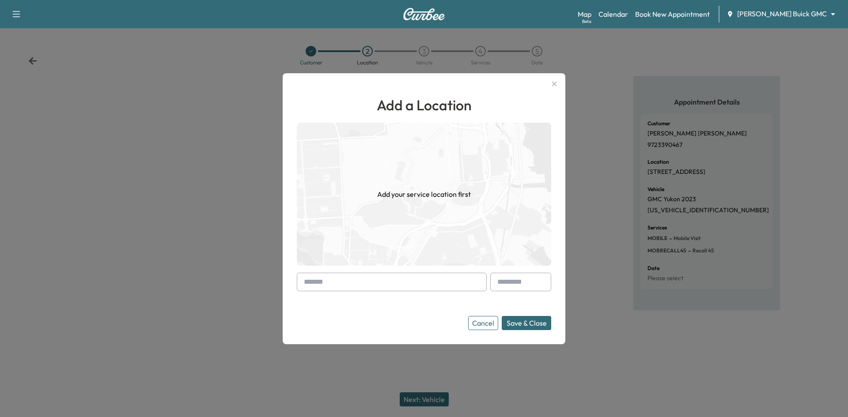
click at [420, 288] on input "text" at bounding box center [392, 282] width 190 height 19
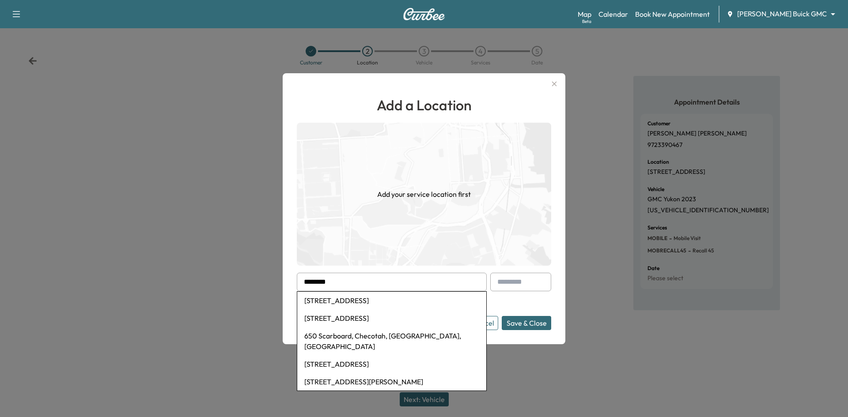
click at [366, 303] on li "650 Scarlett Dr, Allen, TX, USA" at bounding box center [391, 301] width 189 height 18
type input "**********"
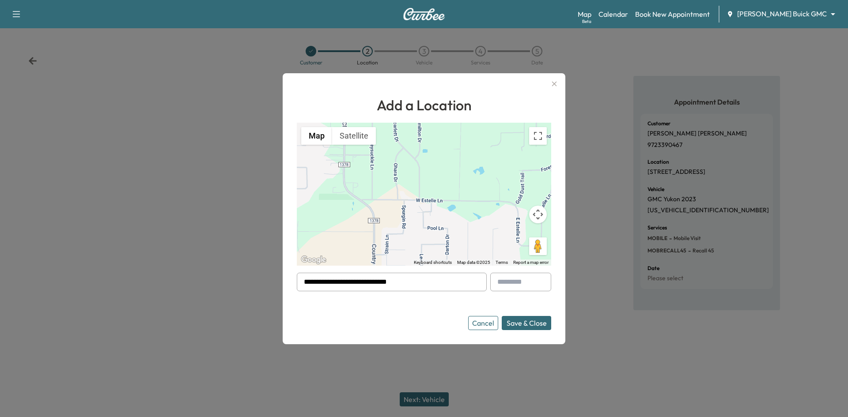
click at [532, 322] on button "Save & Close" at bounding box center [525, 323] width 49 height 14
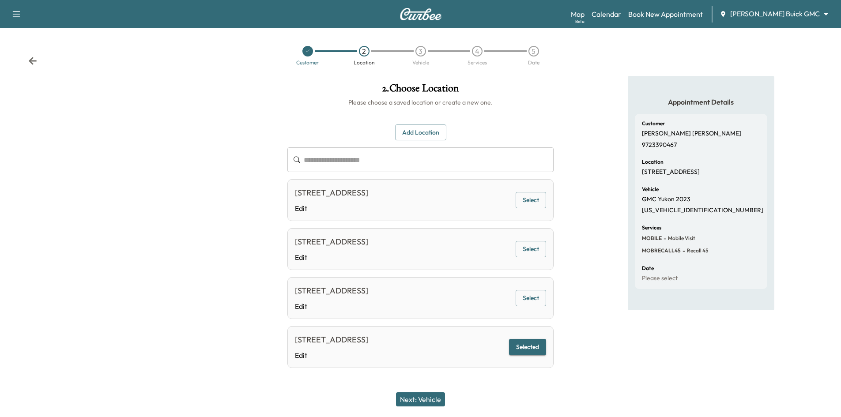
click at [431, 402] on button "Next: Vehicle" at bounding box center [420, 399] width 49 height 14
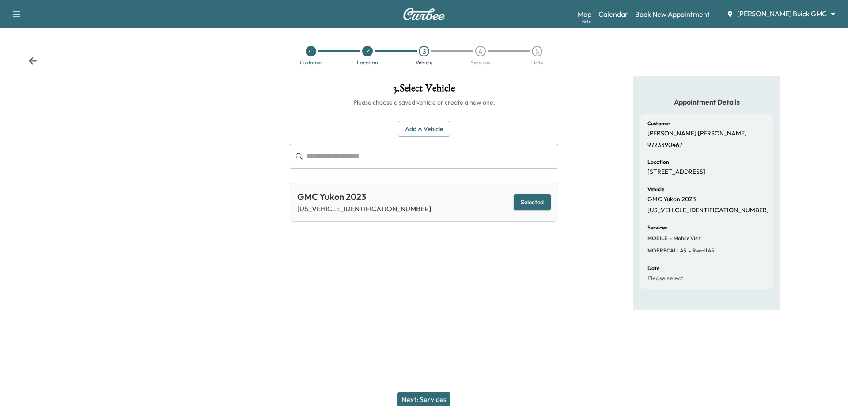
click at [446, 403] on button "Next: Services" at bounding box center [423, 399] width 53 height 14
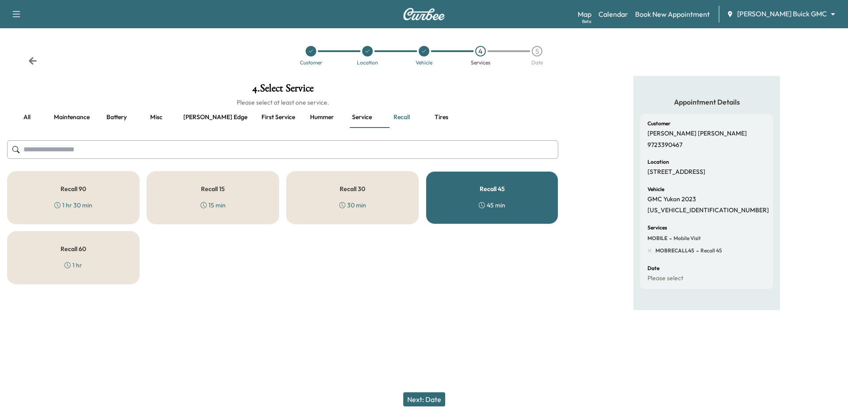
click at [688, 211] on p "1GKS2DKL7PR240495" at bounding box center [707, 211] width 121 height 8
copy p "1GKS2DKL7PR240495"
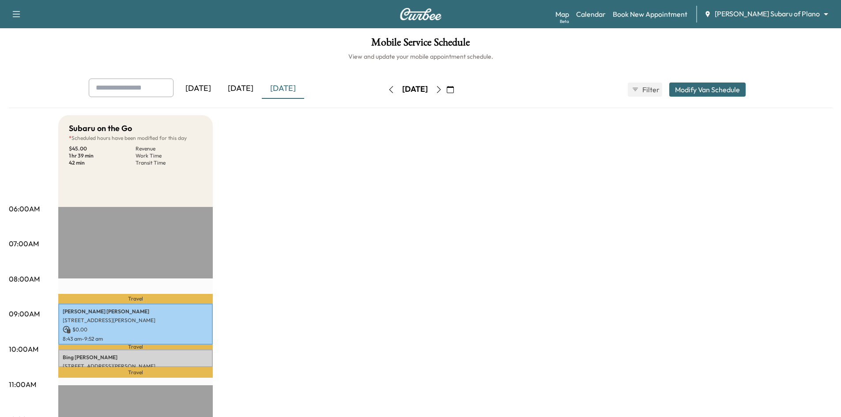
click at [244, 86] on div "[DATE]" at bounding box center [240, 89] width 42 height 20
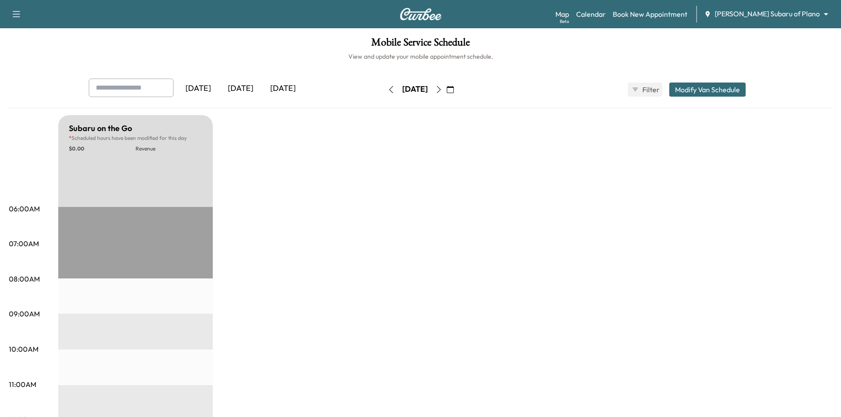
click at [246, 89] on div "[DATE]" at bounding box center [240, 89] width 42 height 20
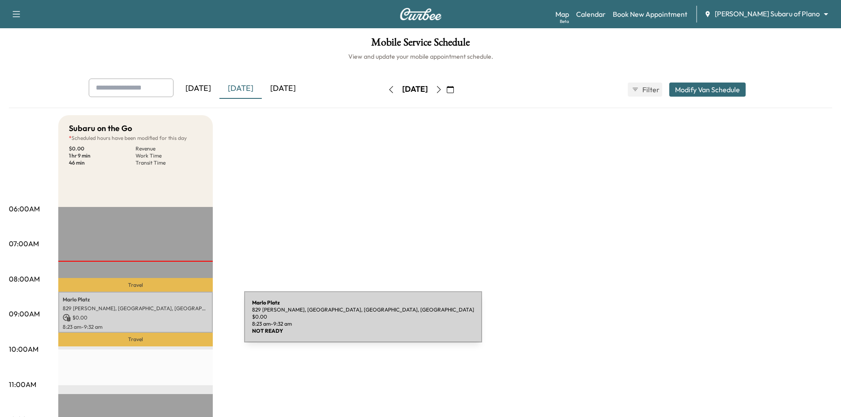
click at [177, 318] on p "$ 0.00" at bounding box center [136, 318] width 146 height 8
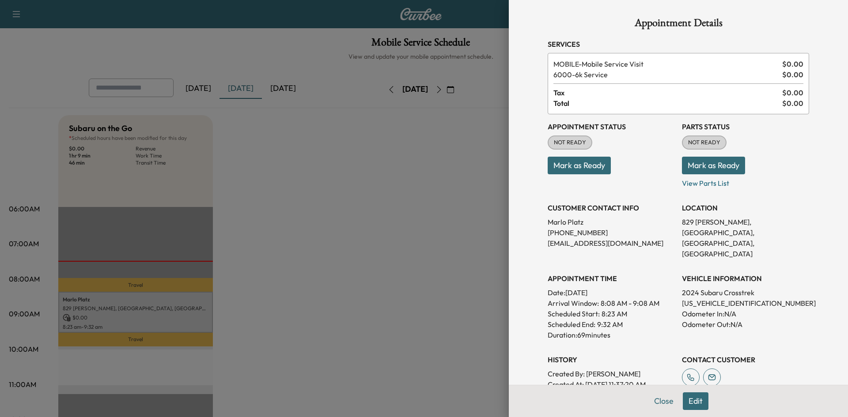
click at [398, 235] on div at bounding box center [424, 208] width 848 height 417
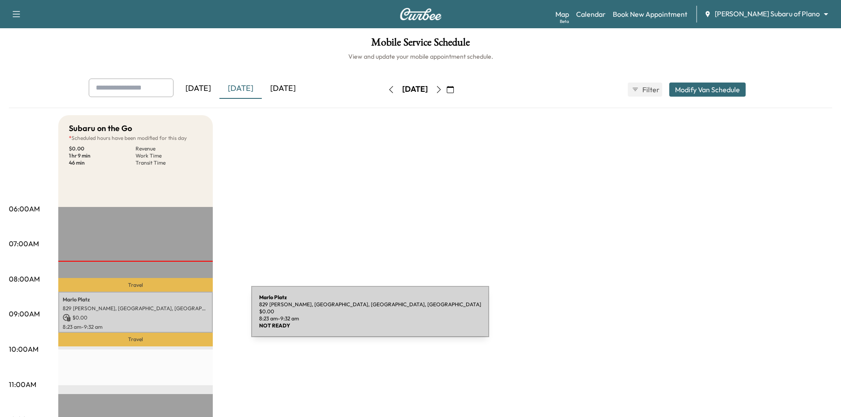
click at [185, 317] on p "$ 0.00" at bounding box center [136, 318] width 146 height 8
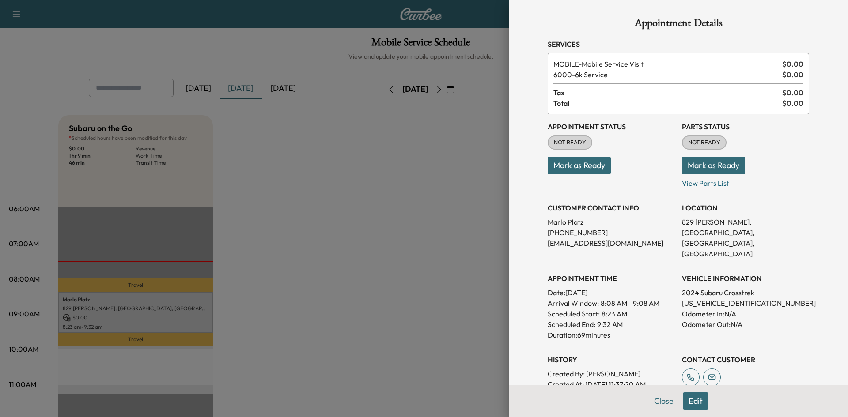
click at [400, 268] on div at bounding box center [424, 208] width 848 height 417
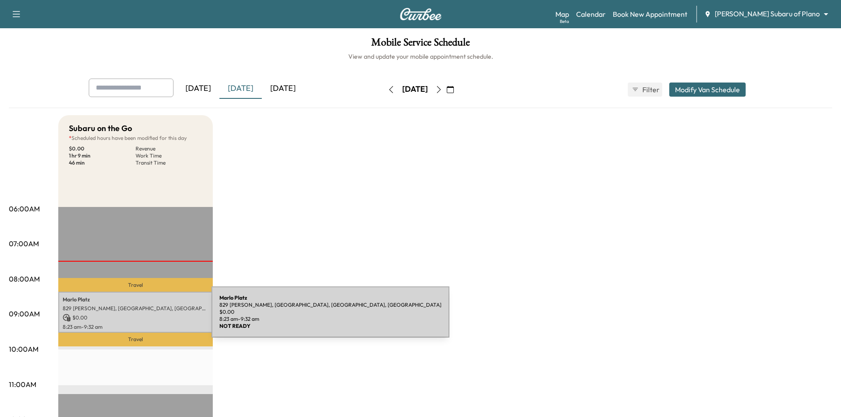
click at [147, 314] on p "$ 0.00" at bounding box center [136, 318] width 146 height 8
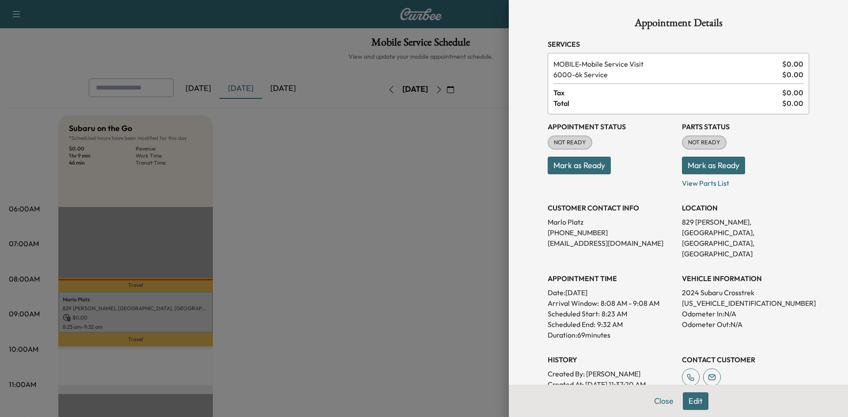
click at [578, 168] on button "Mark as Ready" at bounding box center [578, 166] width 63 height 18
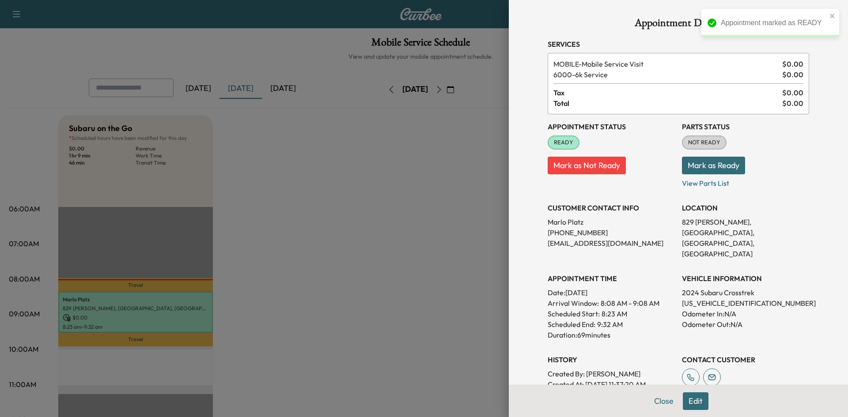
click at [271, 167] on div at bounding box center [424, 208] width 848 height 417
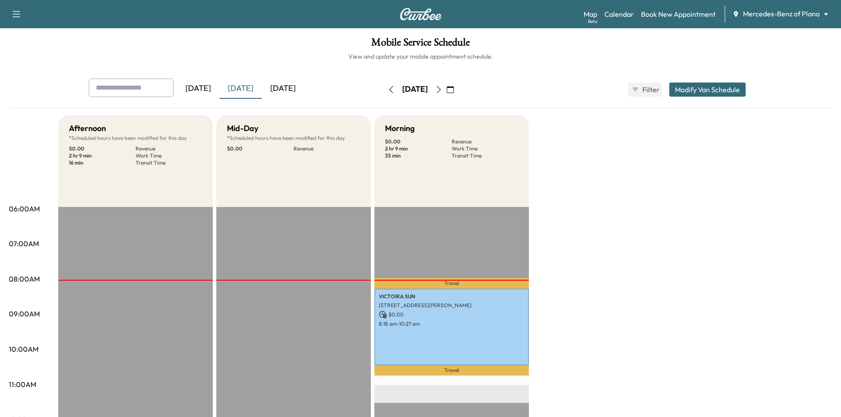
scroll to position [221, 0]
